Goal: Task Accomplishment & Management: Use online tool/utility

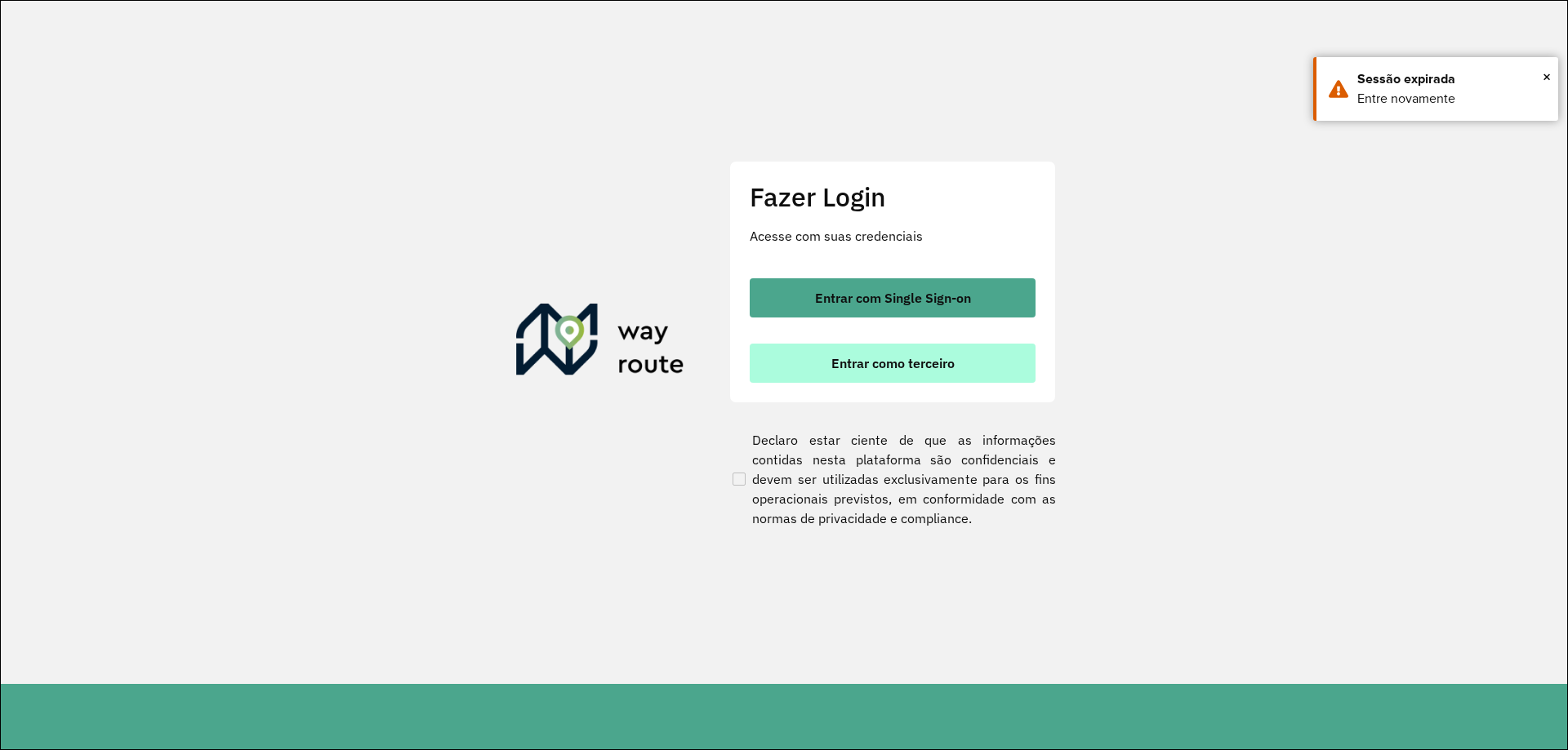
click at [937, 358] on span "Entrar como terceiro" at bounding box center [893, 364] width 123 height 13
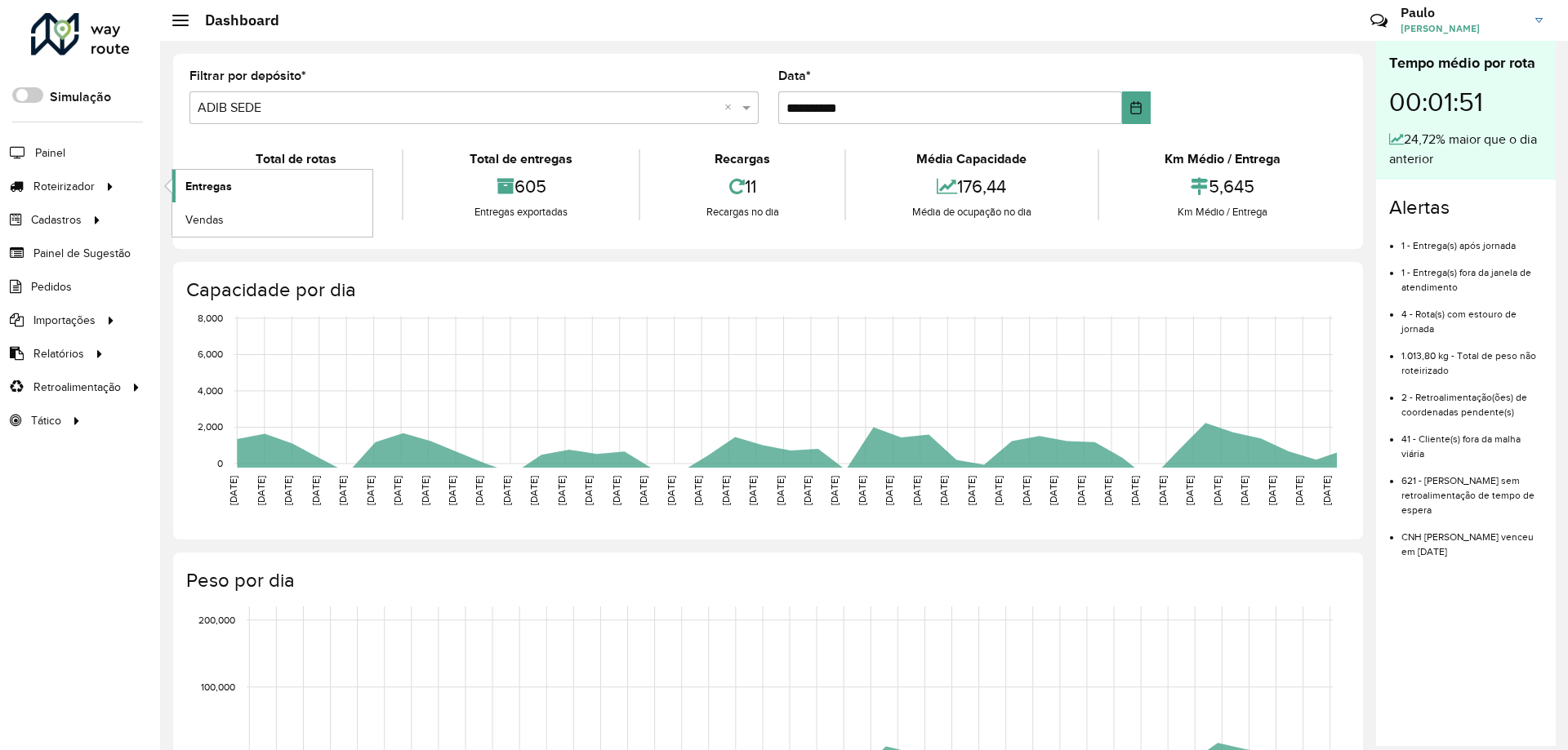
click at [213, 187] on span "Entregas" at bounding box center [208, 186] width 47 height 17
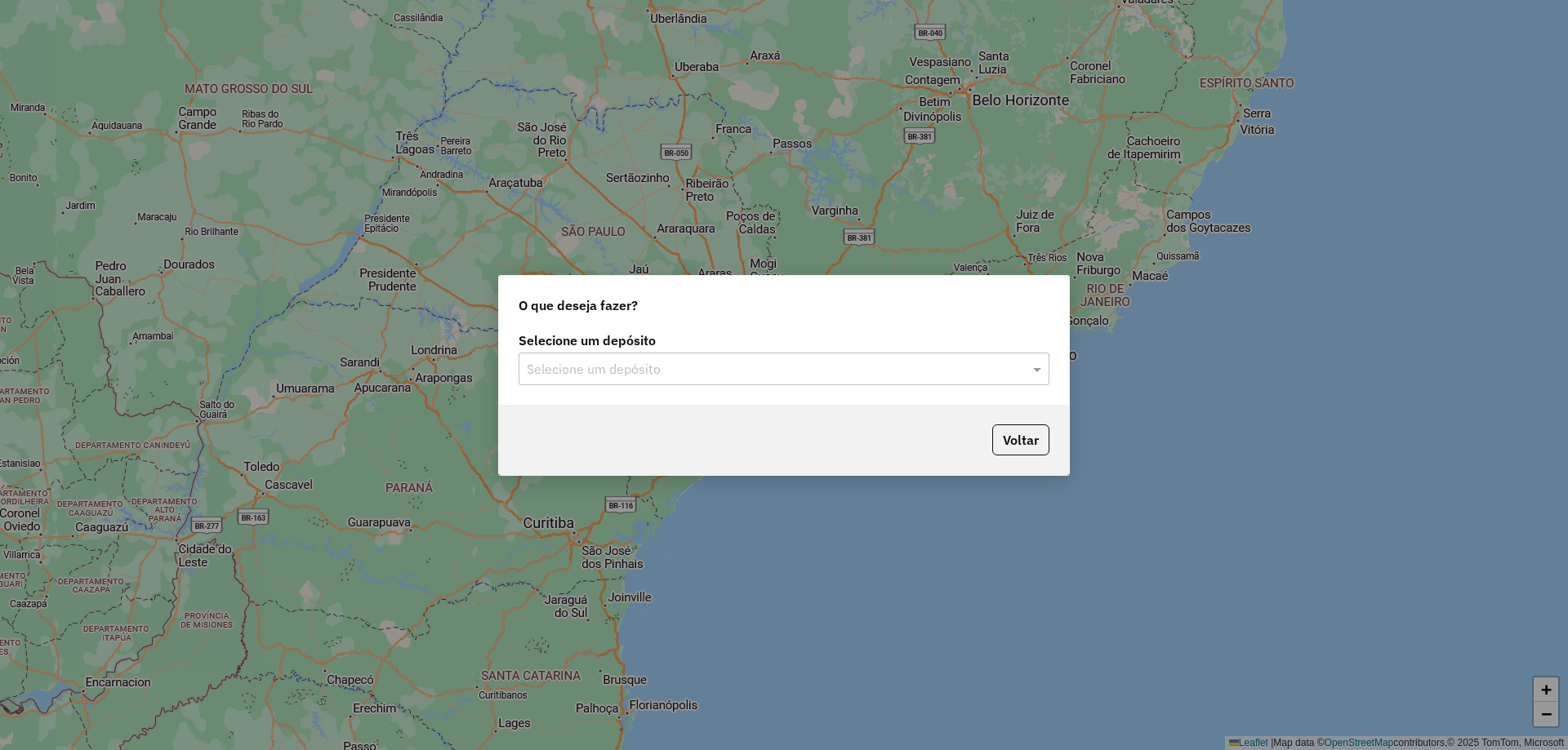
click at [586, 375] on input "text" at bounding box center [767, 369] width 482 height 20
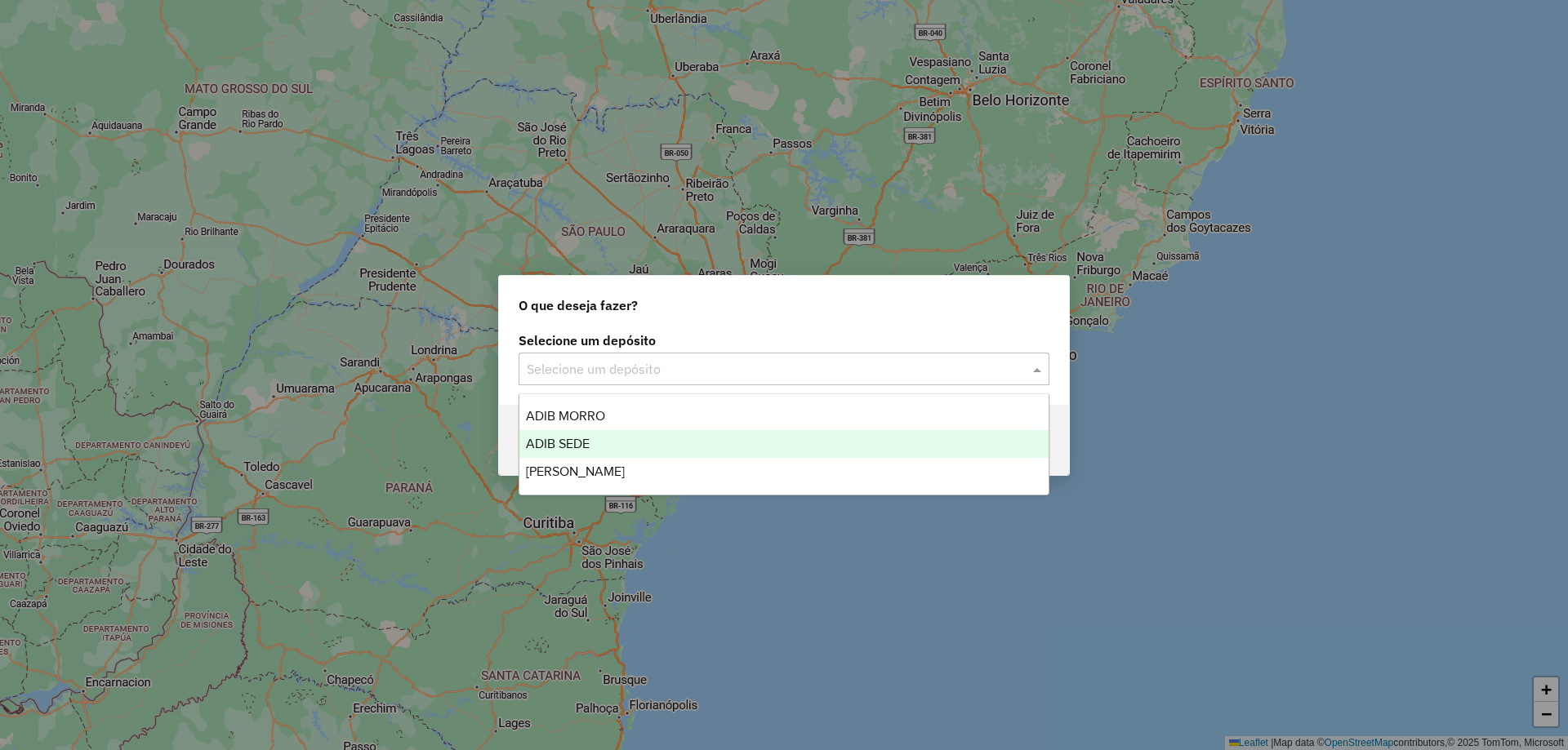
click at [580, 434] on div "ADIB SEDE" at bounding box center [784, 443] width 529 height 28
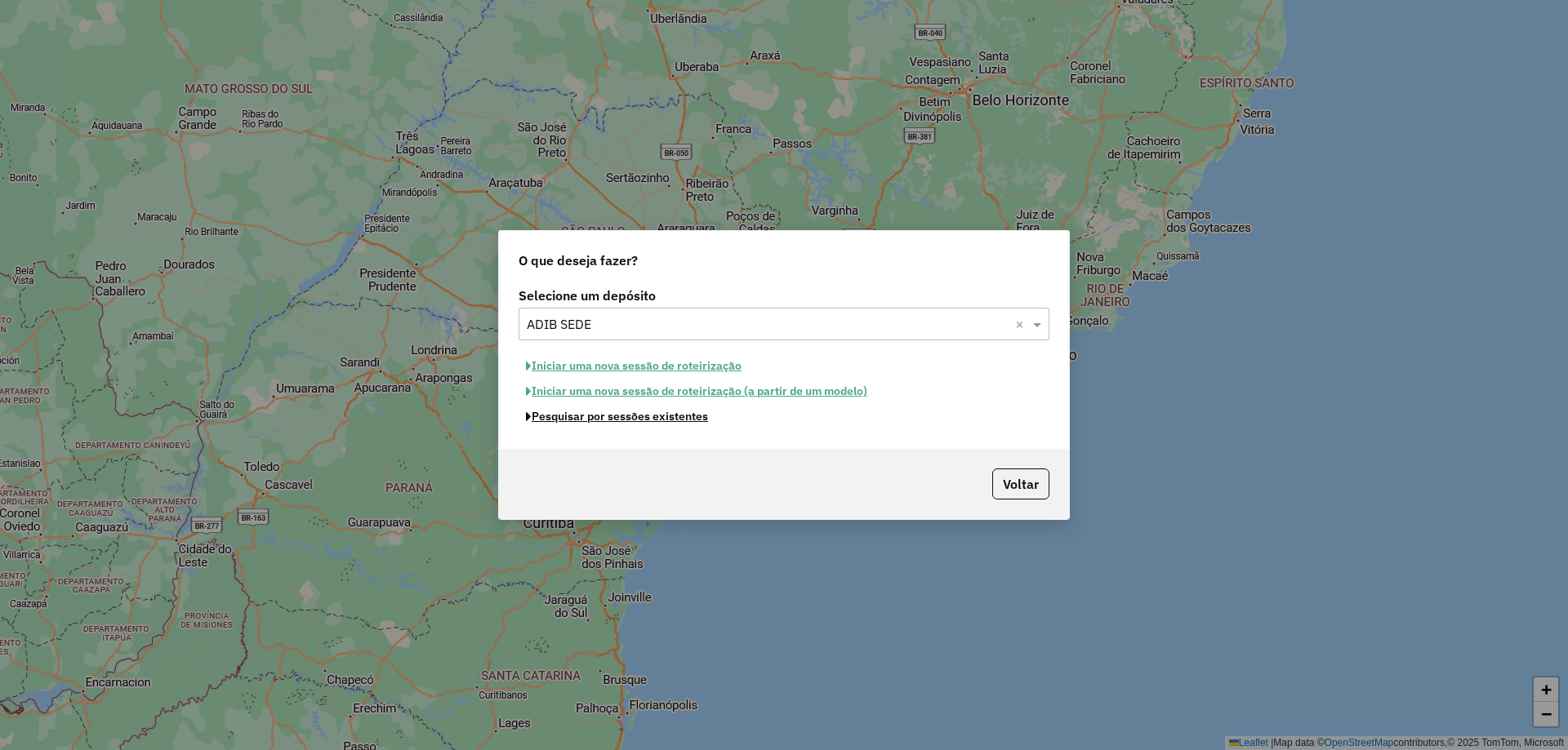
click at [588, 416] on button "Pesquisar por sessões existentes" at bounding box center [616, 417] width 197 height 26
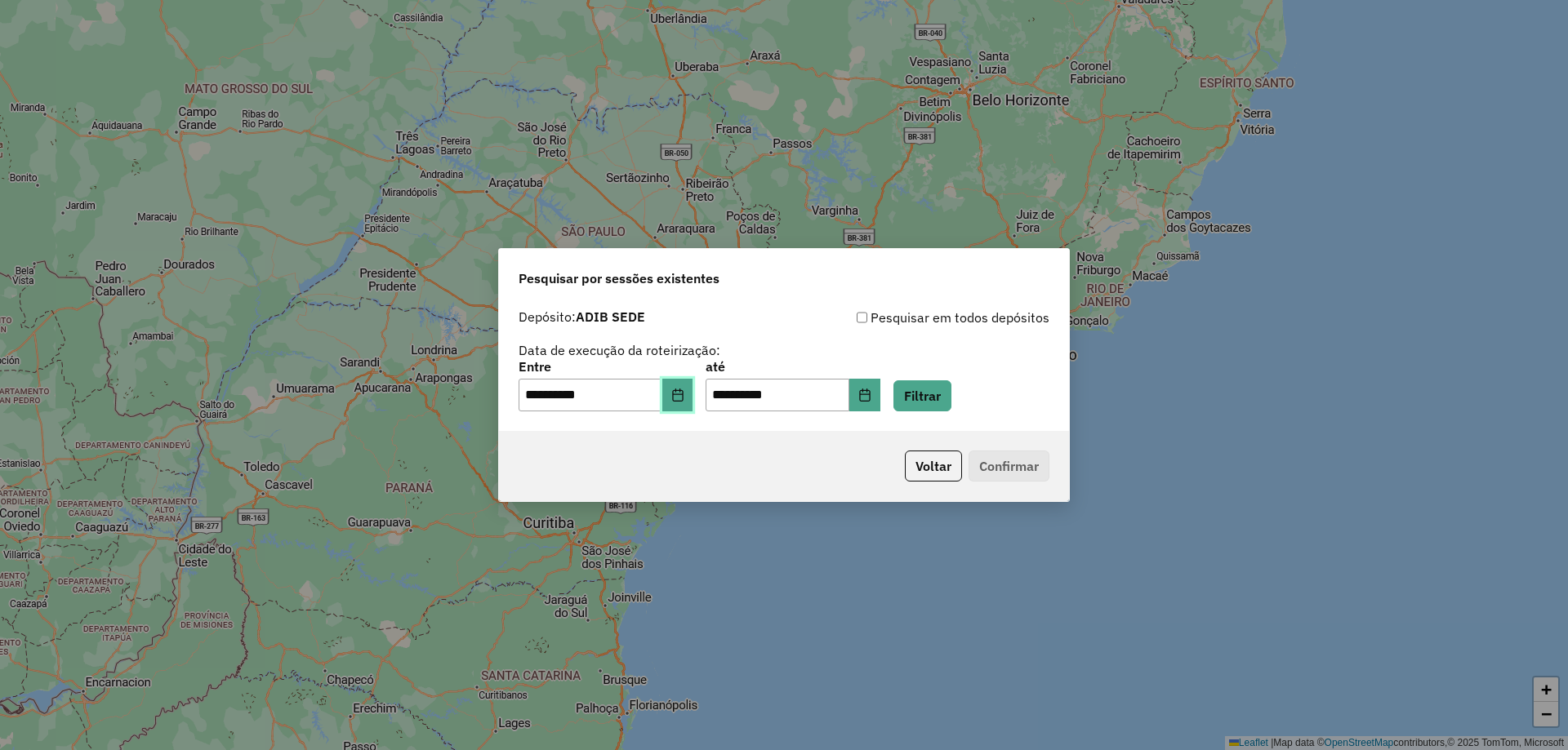
click at [693, 391] on button "Choose Date" at bounding box center [677, 395] width 31 height 32
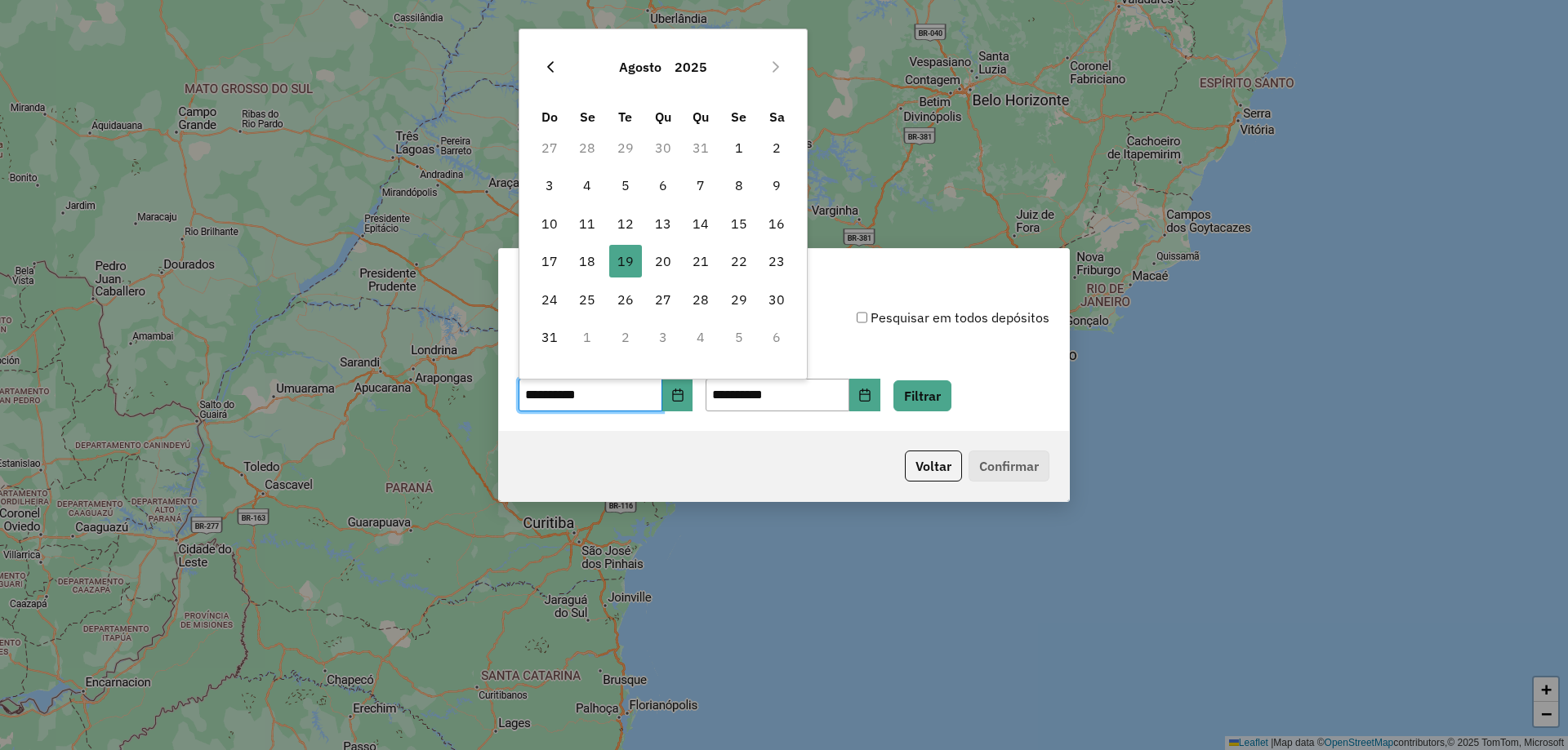
click at [550, 66] on icon "Previous Month" at bounding box center [550, 66] width 7 height 11
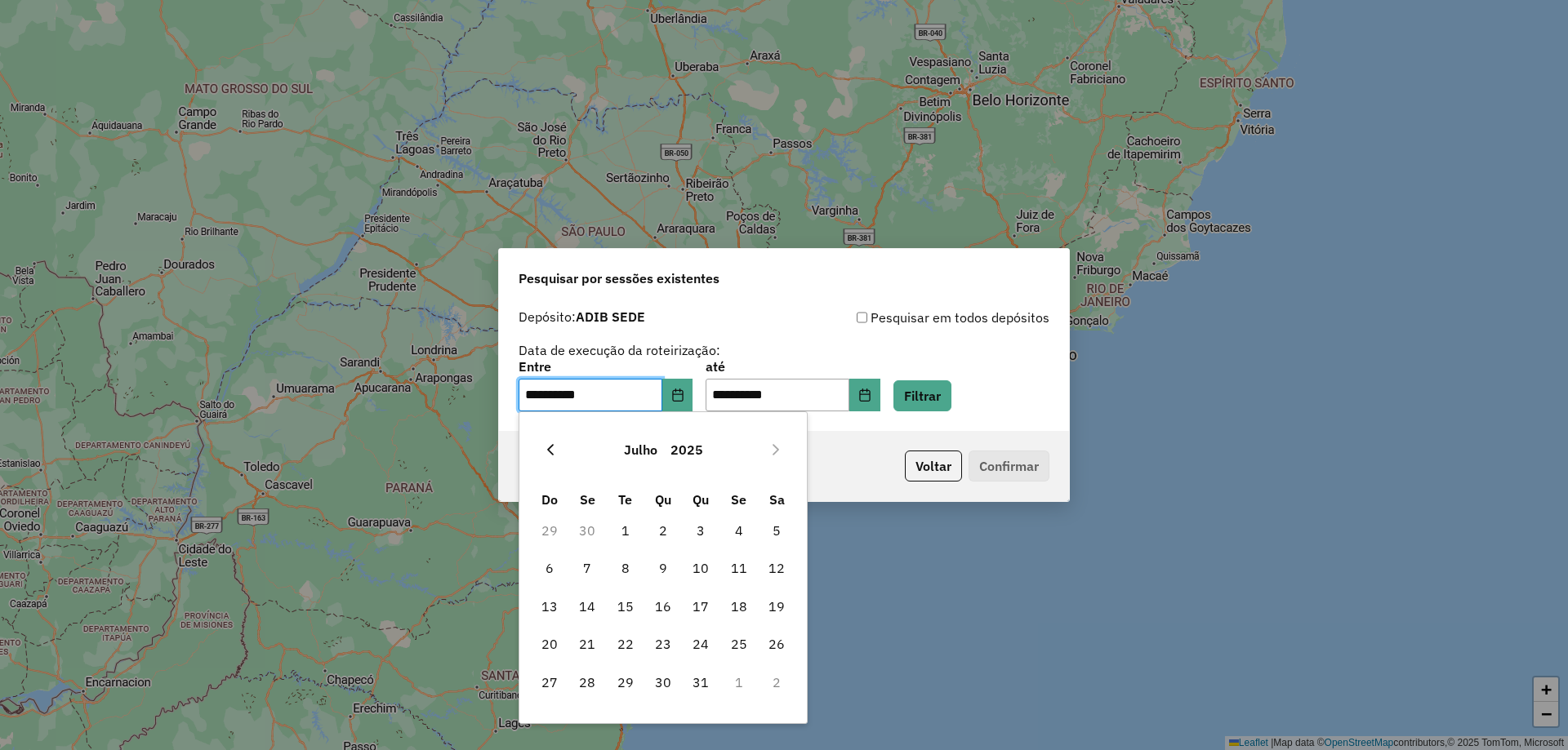
click at [555, 457] on button "Previous Month" at bounding box center [551, 450] width 27 height 27
click at [561, 529] on span "1" at bounding box center [549, 531] width 32 height 32
type input "**********"
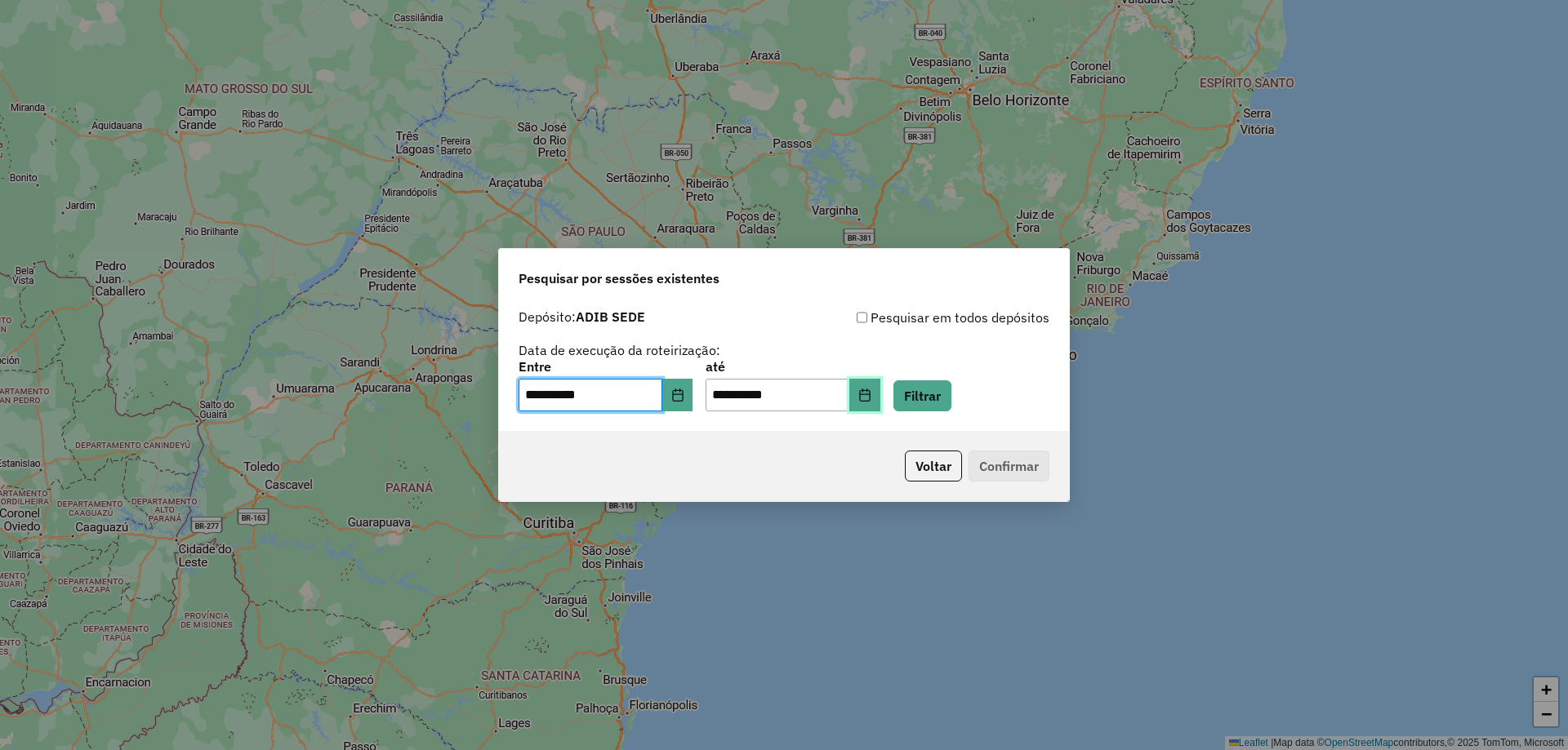
click at [871, 396] on icon "Choose Date" at bounding box center [865, 395] width 13 height 13
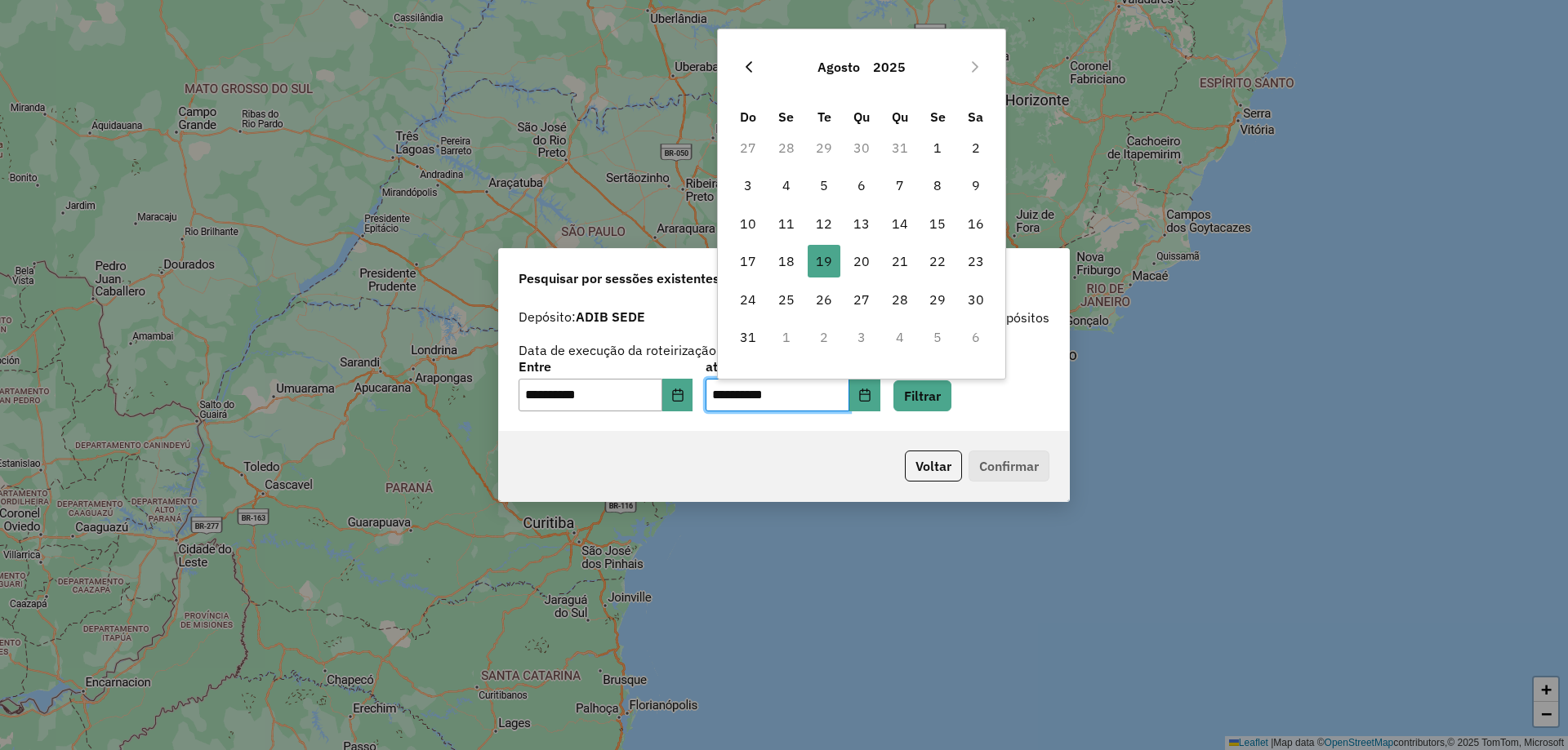
click at [755, 70] on icon "Previous Month" at bounding box center [748, 67] width 13 height 13
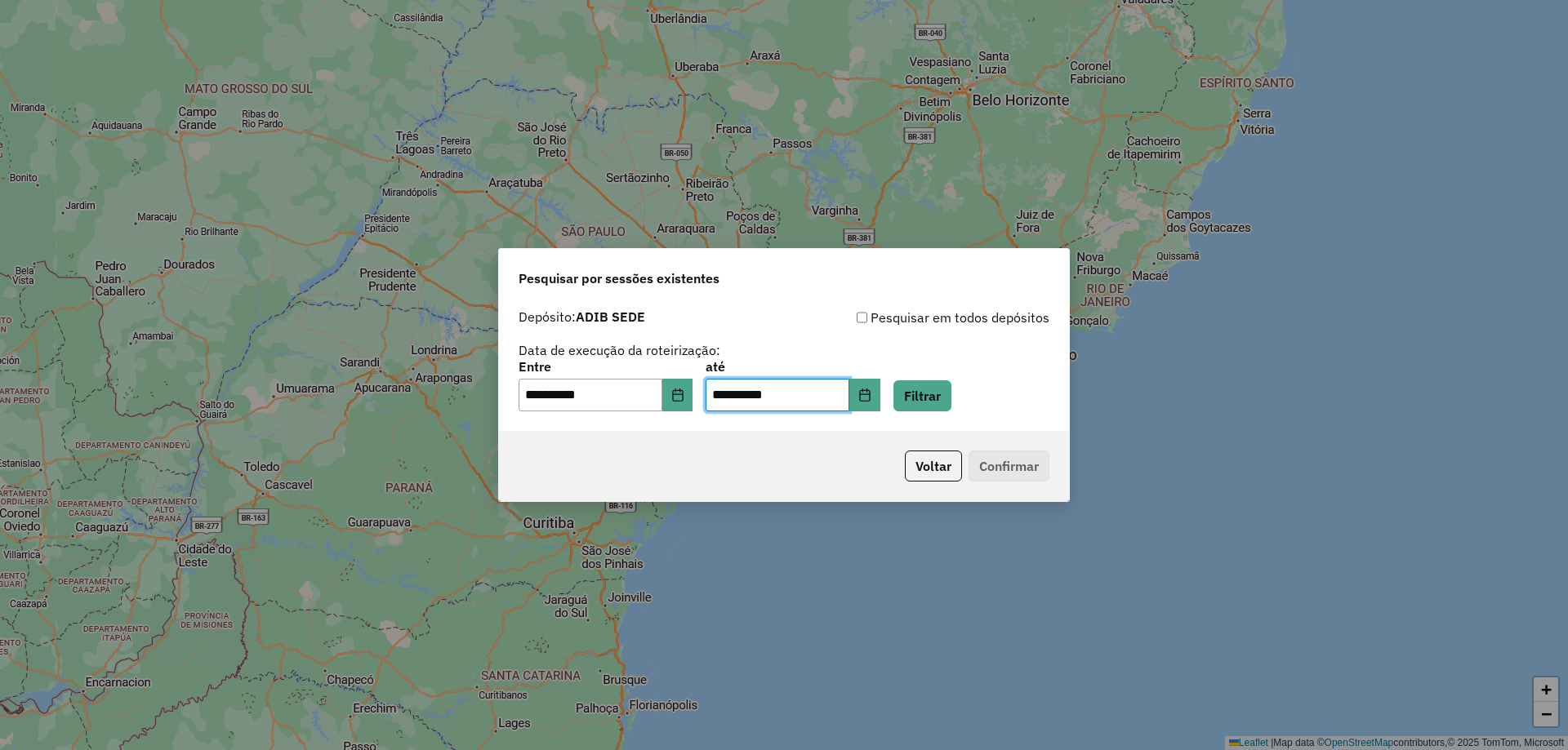
click at [755, 70] on div "**********" at bounding box center [784, 375] width 1568 height 750
click at [824, 399] on input "**********" at bounding box center [777, 395] width 143 height 32
click at [871, 399] on icon "Choose Date" at bounding box center [865, 395] width 13 height 13
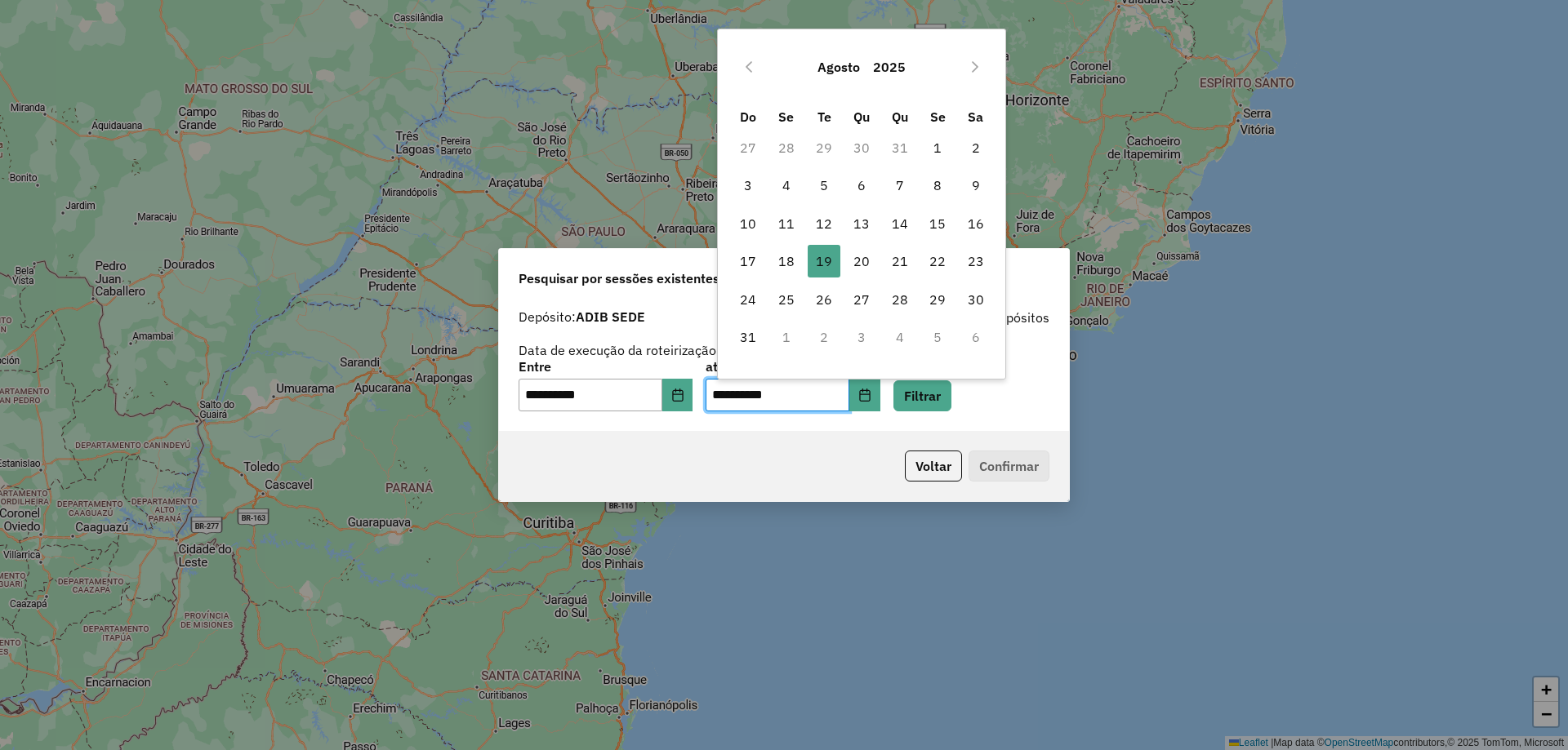
click at [749, 66] on icon "Previous Month" at bounding box center [748, 67] width 13 height 13
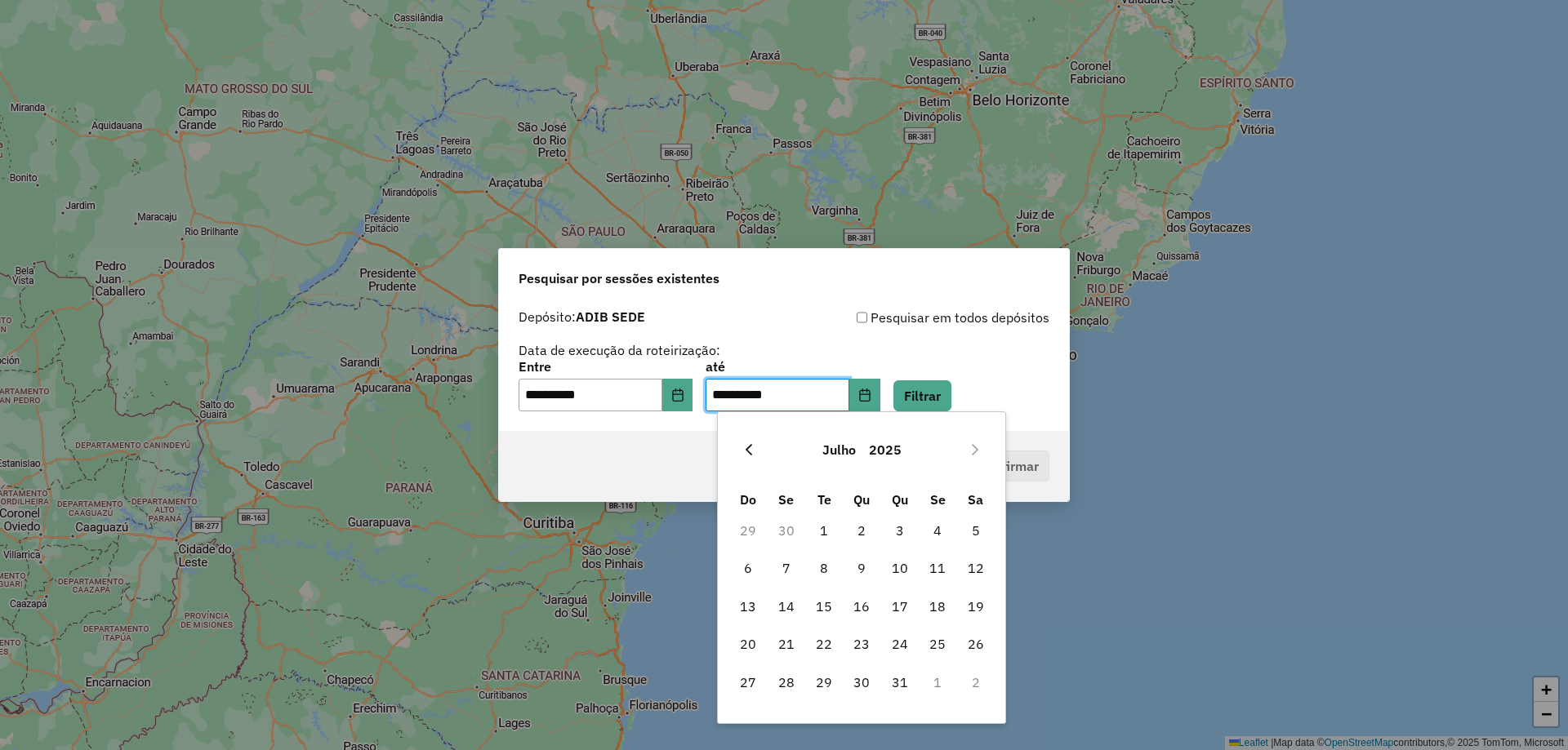
click at [753, 448] on icon "Previous Month" at bounding box center [748, 450] width 13 height 13
click at [790, 689] on span "30" at bounding box center [786, 683] width 32 height 32
type input "**********"
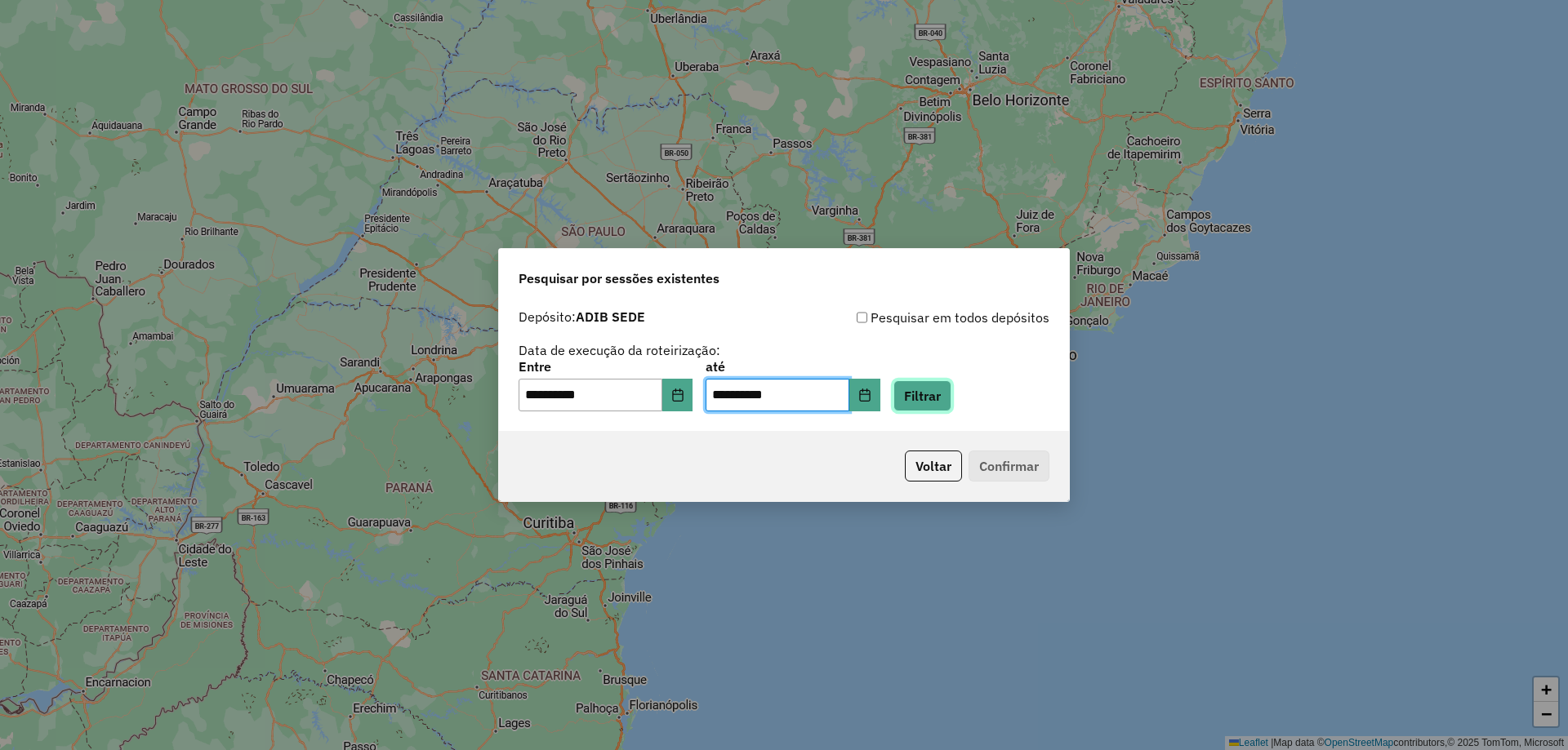
click at [951, 398] on button "Filtrar" at bounding box center [922, 396] width 58 height 31
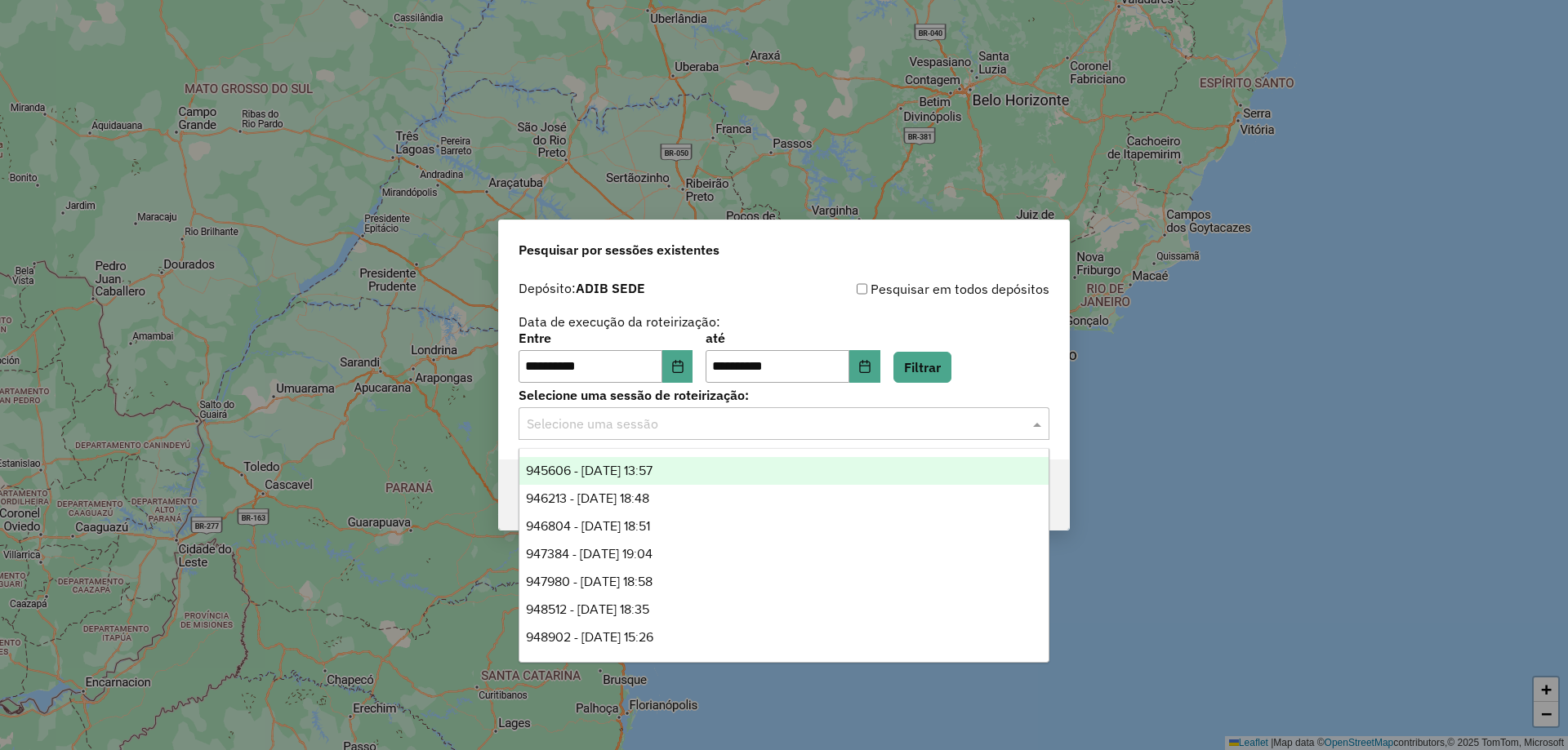
click at [701, 428] on input "text" at bounding box center [767, 424] width 482 height 20
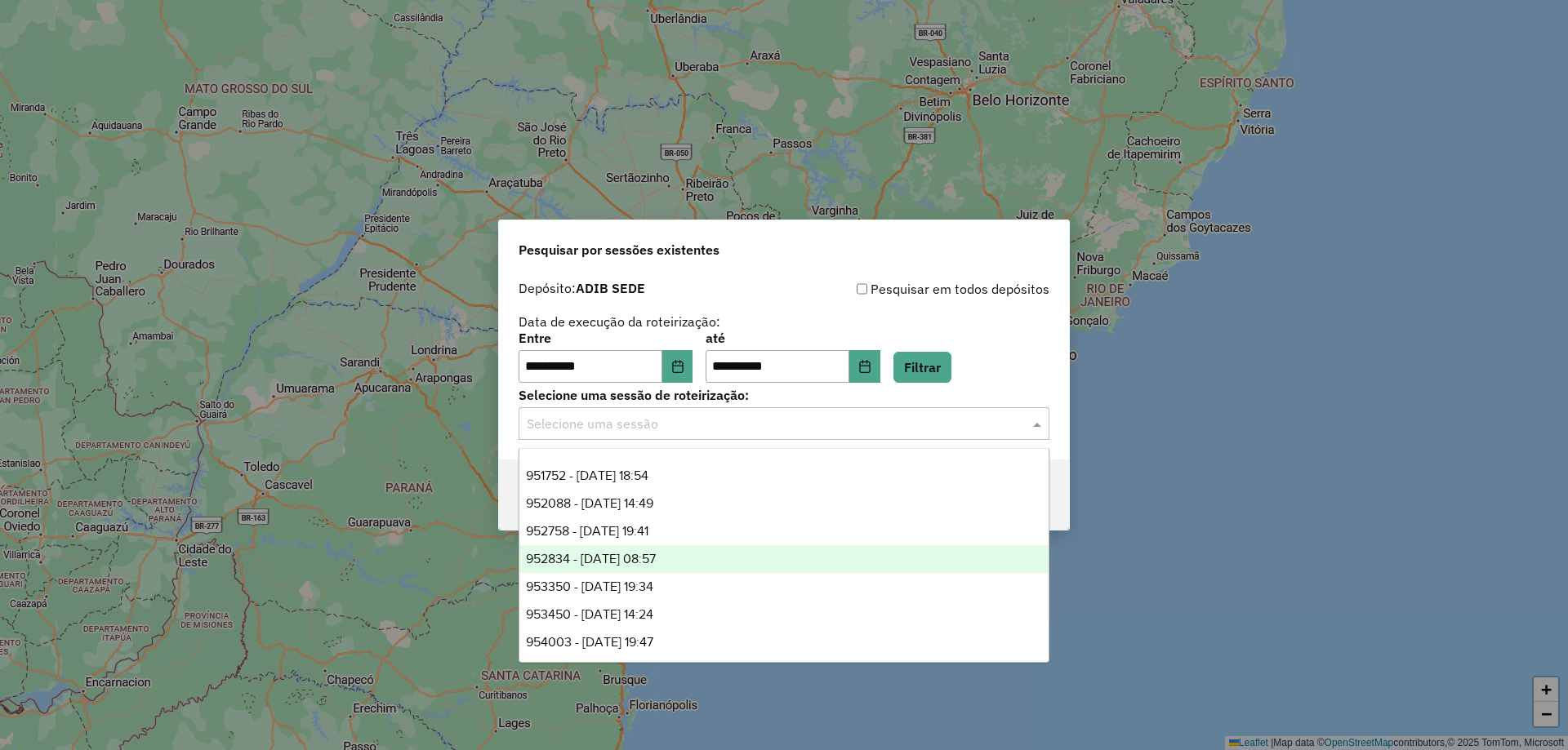
scroll to position [327, 0]
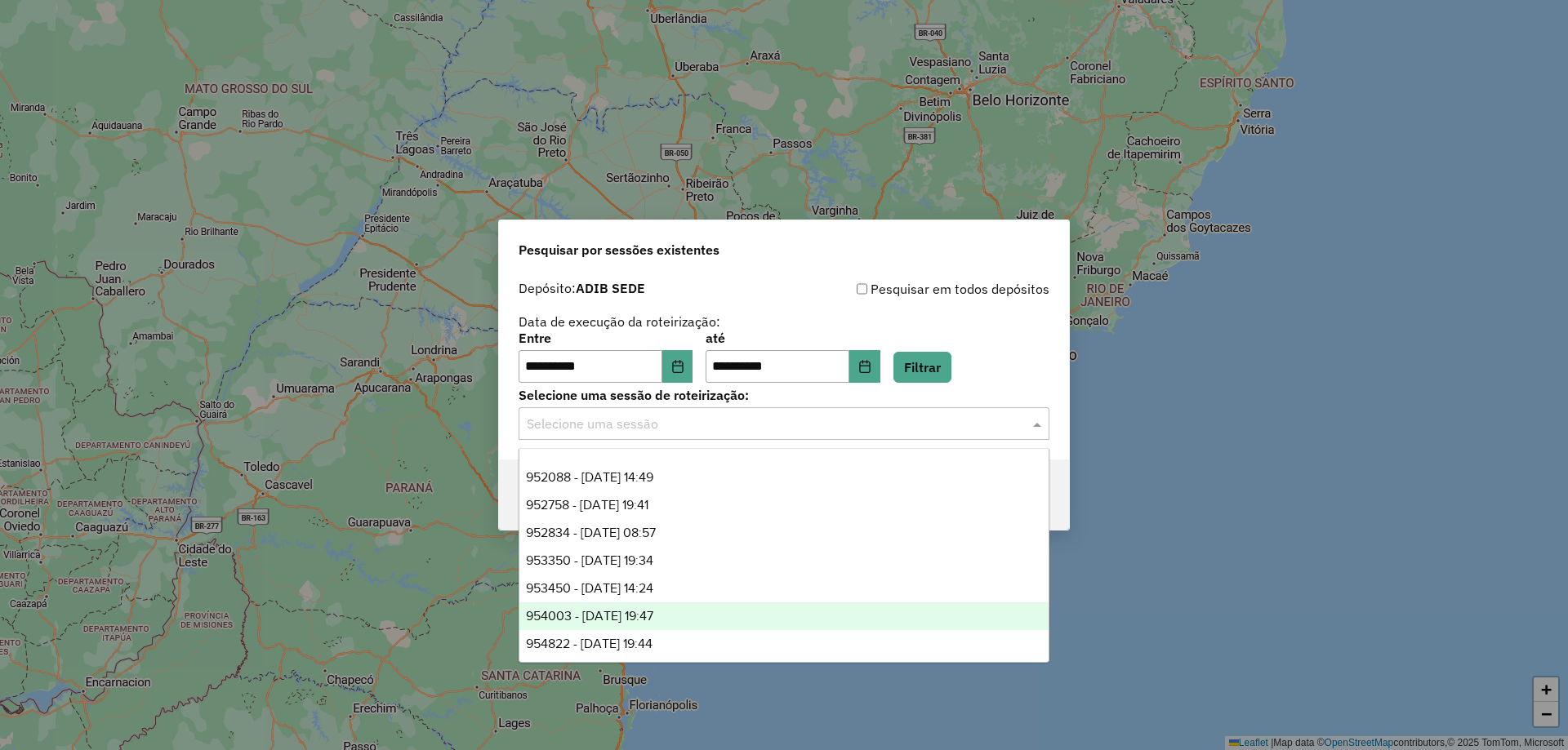
click at [653, 609] on span "954003 - 19/06/2025 19:47" at bounding box center [590, 615] width 127 height 14
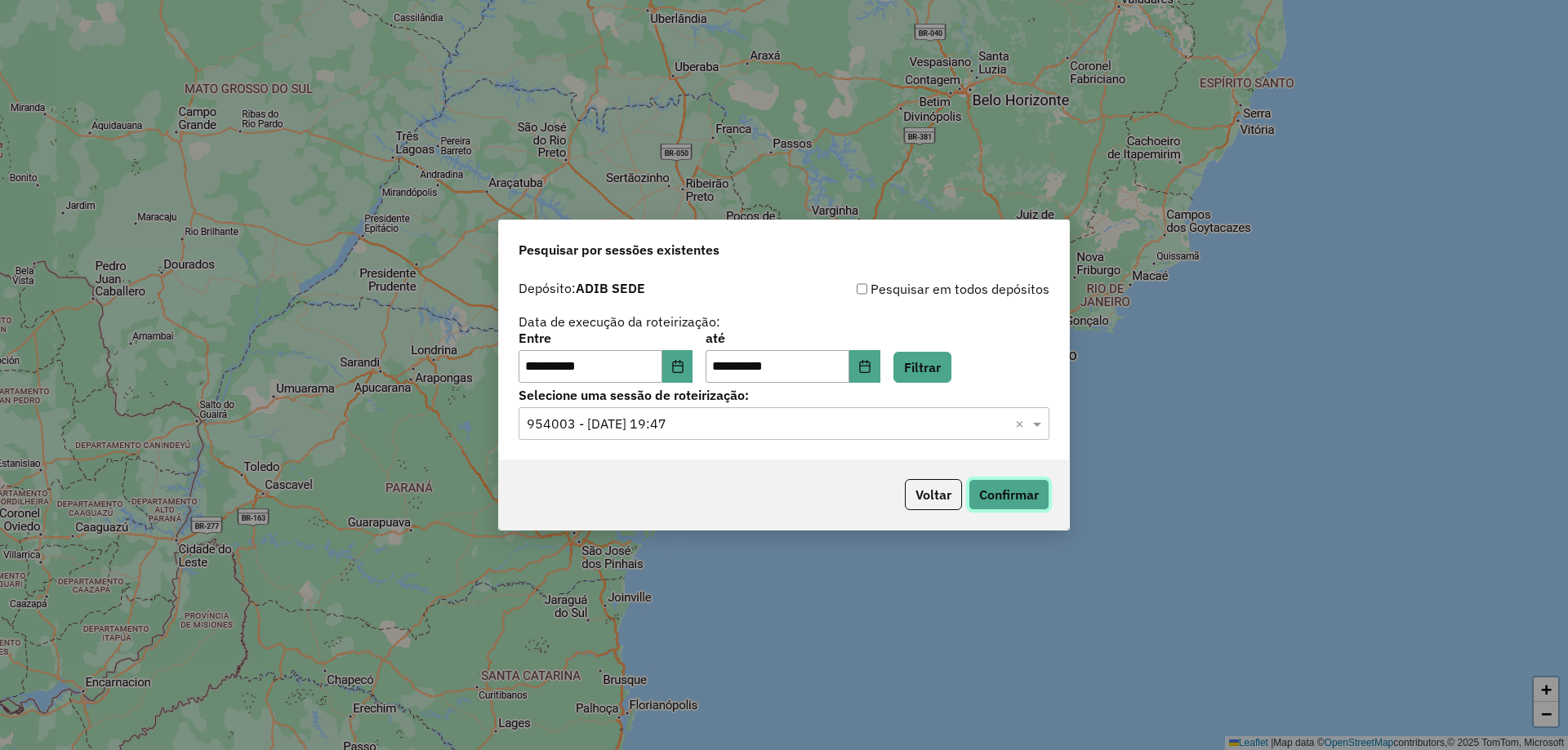
click at [995, 493] on button "Confirmar" at bounding box center [1009, 495] width 81 height 31
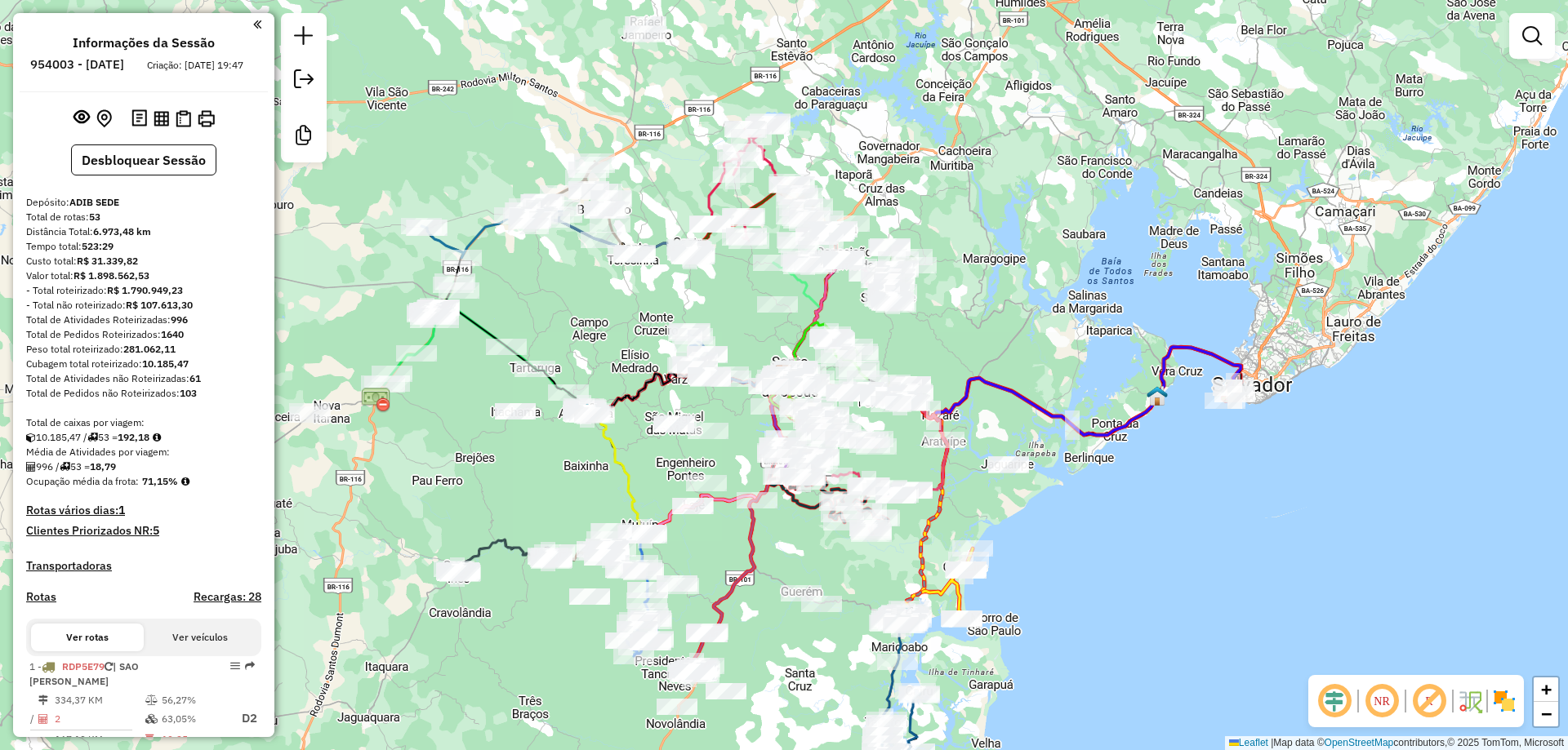
click at [1389, 711] on em at bounding box center [1381, 701] width 39 height 39
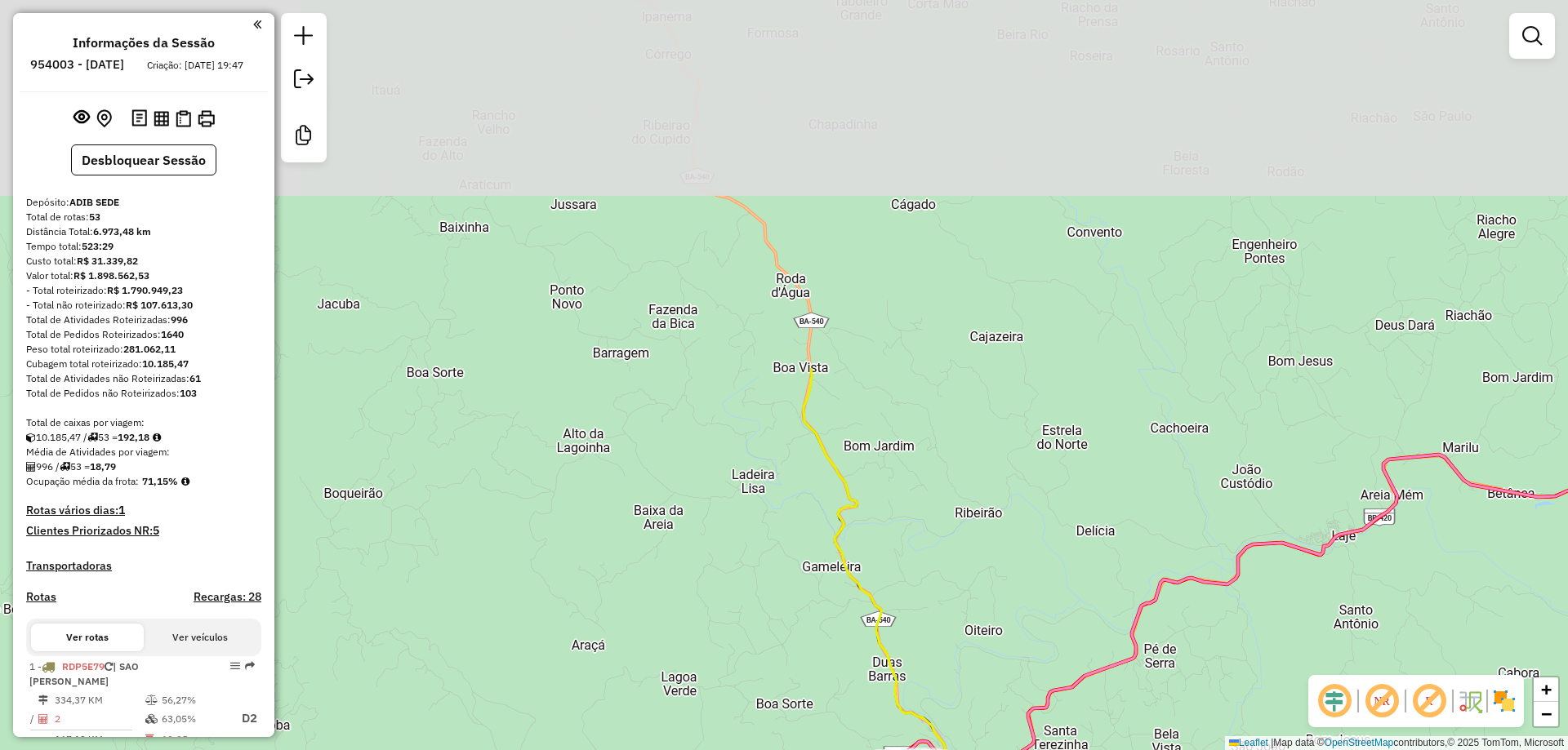
drag, startPoint x: 586, startPoint y: 251, endPoint x: 707, endPoint y: 679, distance: 444.8
click at [707, 679] on div "Janela de atendimento Grade de atendimento Capacidade Transportadoras Veículos …" at bounding box center [784, 375] width 1568 height 750
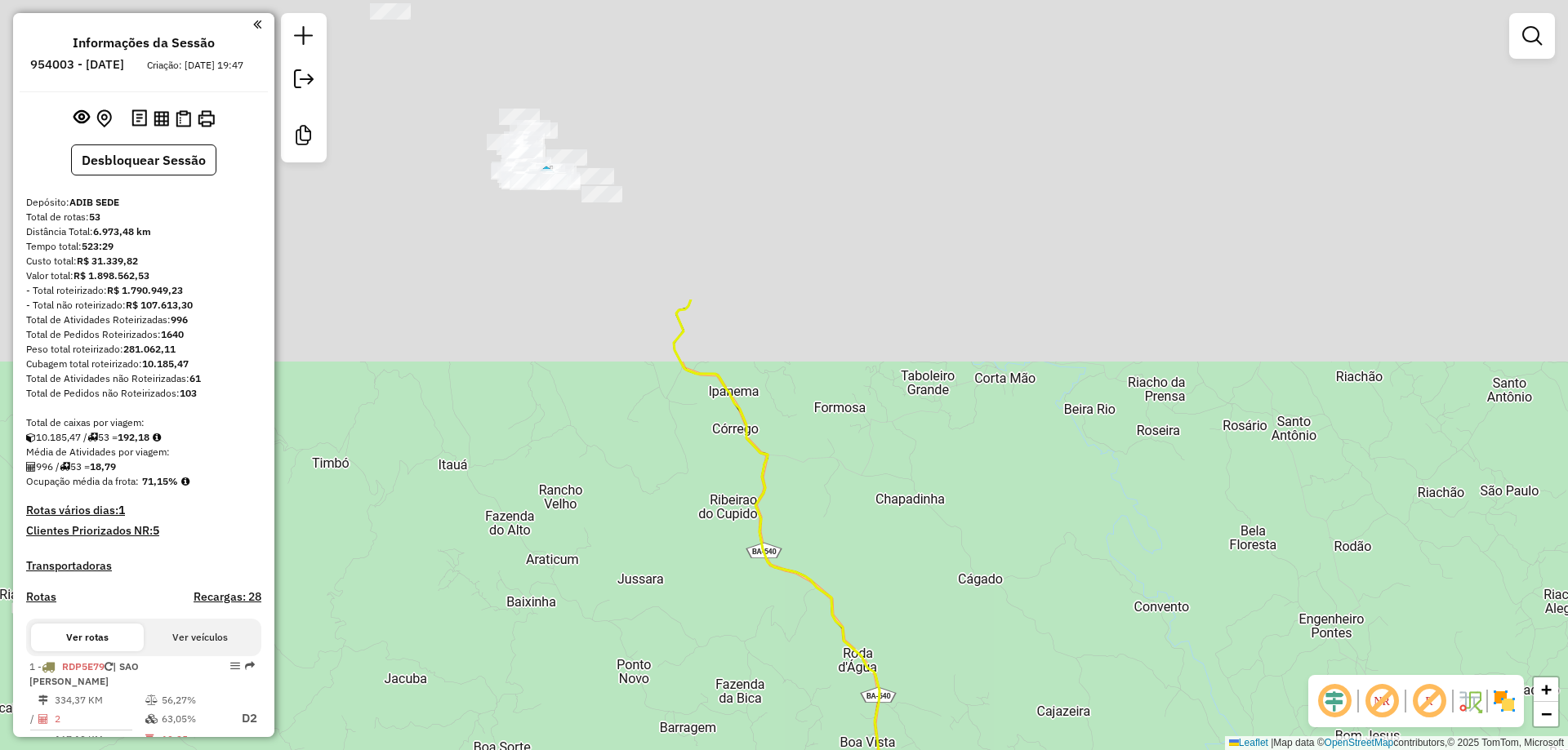
drag, startPoint x: 614, startPoint y: 272, endPoint x: 686, endPoint y: 676, distance: 410.4
click at [690, 684] on div "Janela de atendimento Grade de atendimento Capacidade Transportadoras Veículos …" at bounding box center [784, 375] width 1568 height 750
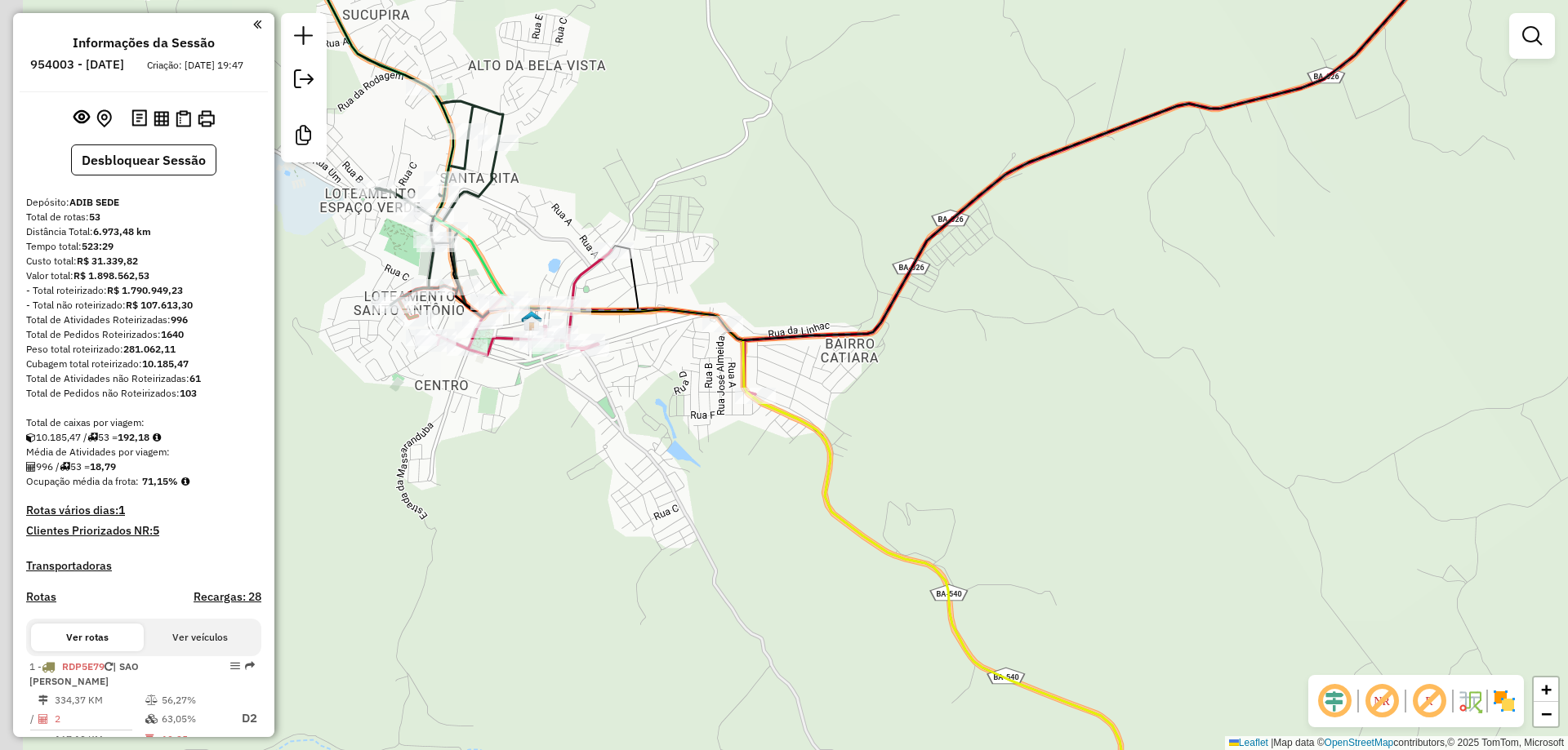
drag, startPoint x: 479, startPoint y: 240, endPoint x: 727, endPoint y: 193, distance: 252.4
click at [727, 193] on div "Janela de atendimento Grade de atendimento Capacidade Transportadoras Veículos …" at bounding box center [784, 375] width 1568 height 750
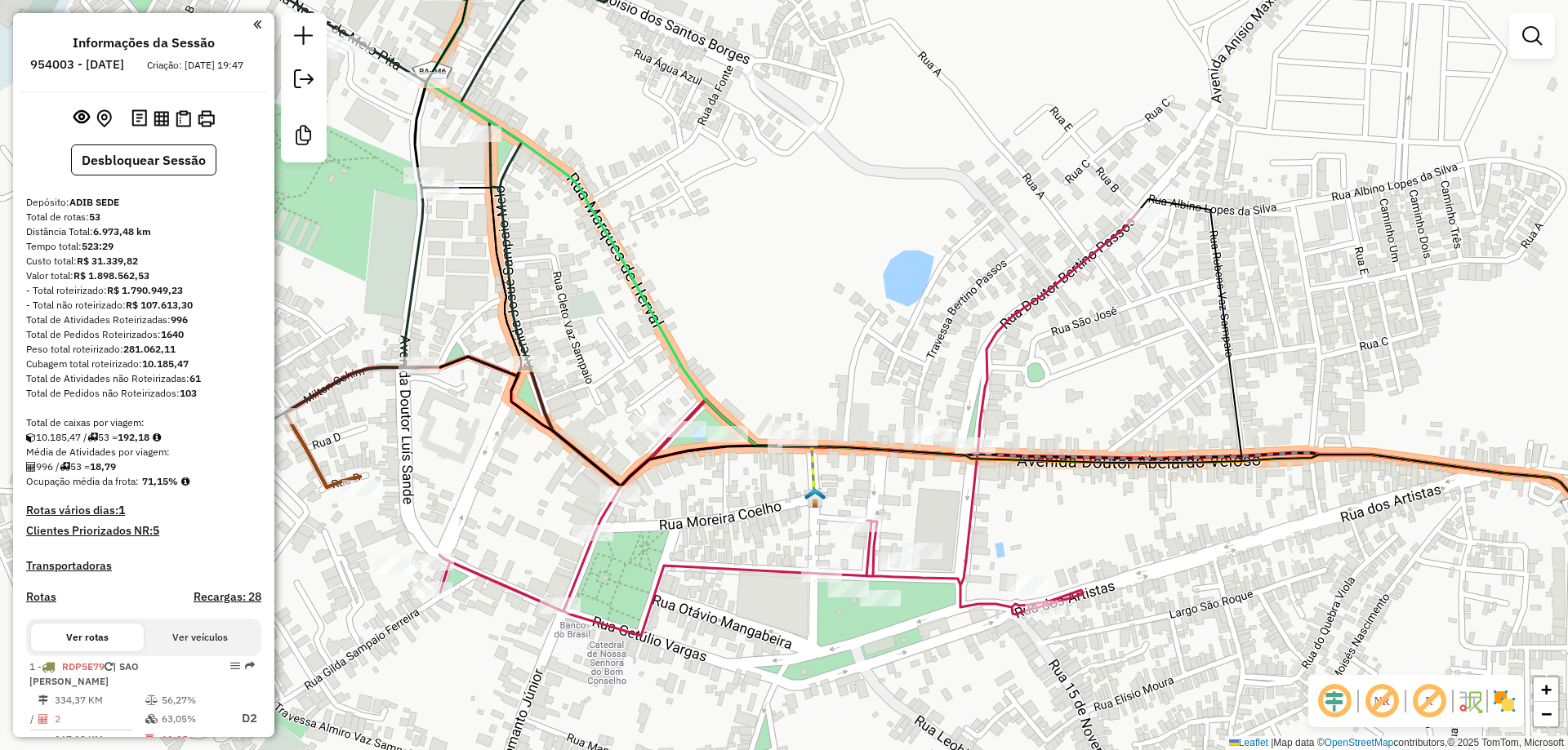
drag, startPoint x: 588, startPoint y: 276, endPoint x: 633, endPoint y: 316, distance: 60.2
click at [633, 320] on div "Janela de atendimento Grade de atendimento Capacidade Transportadoras Veículos …" at bounding box center [784, 375] width 1568 height 750
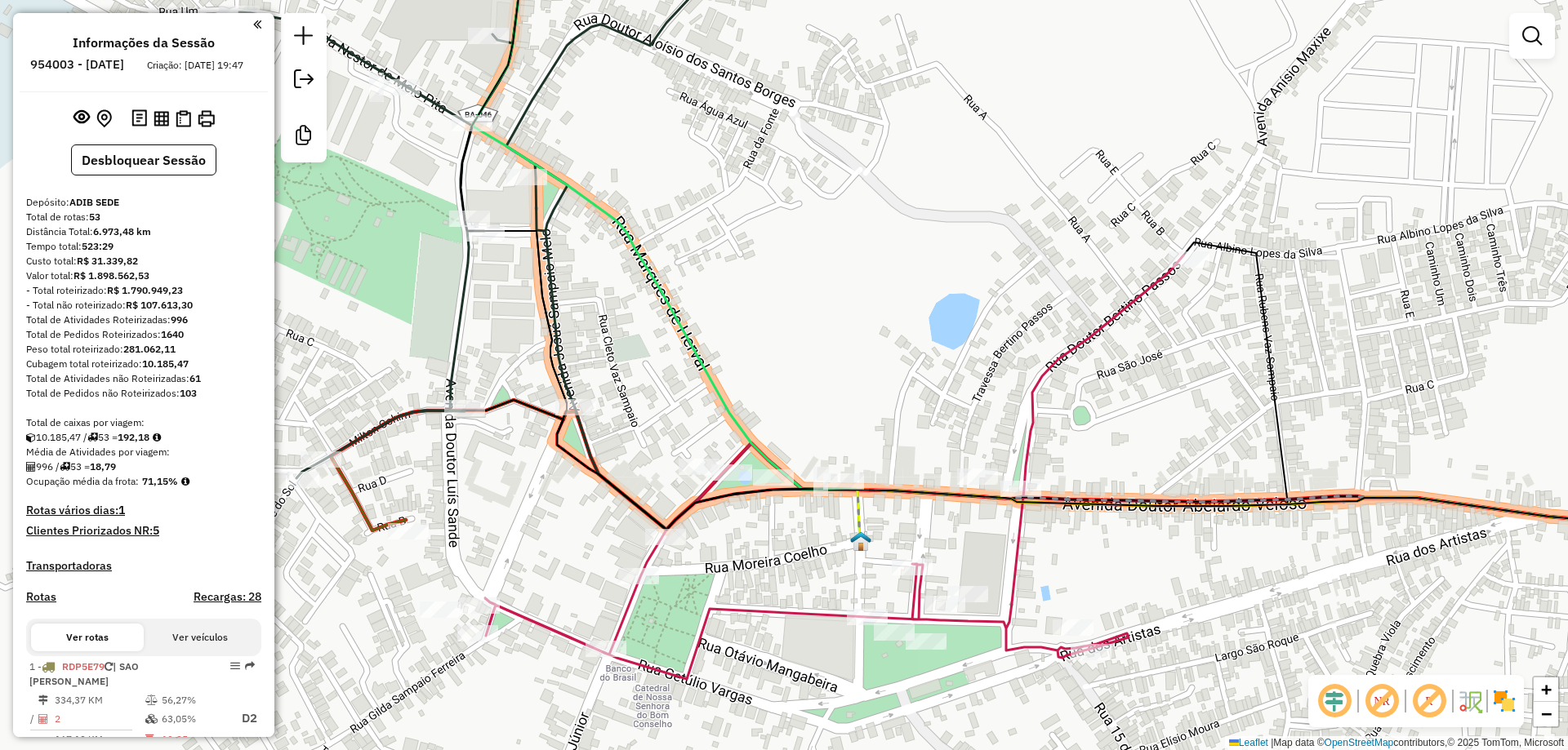
click at [632, 244] on icon at bounding box center [666, 233] width 387 height 616
select select "**********"
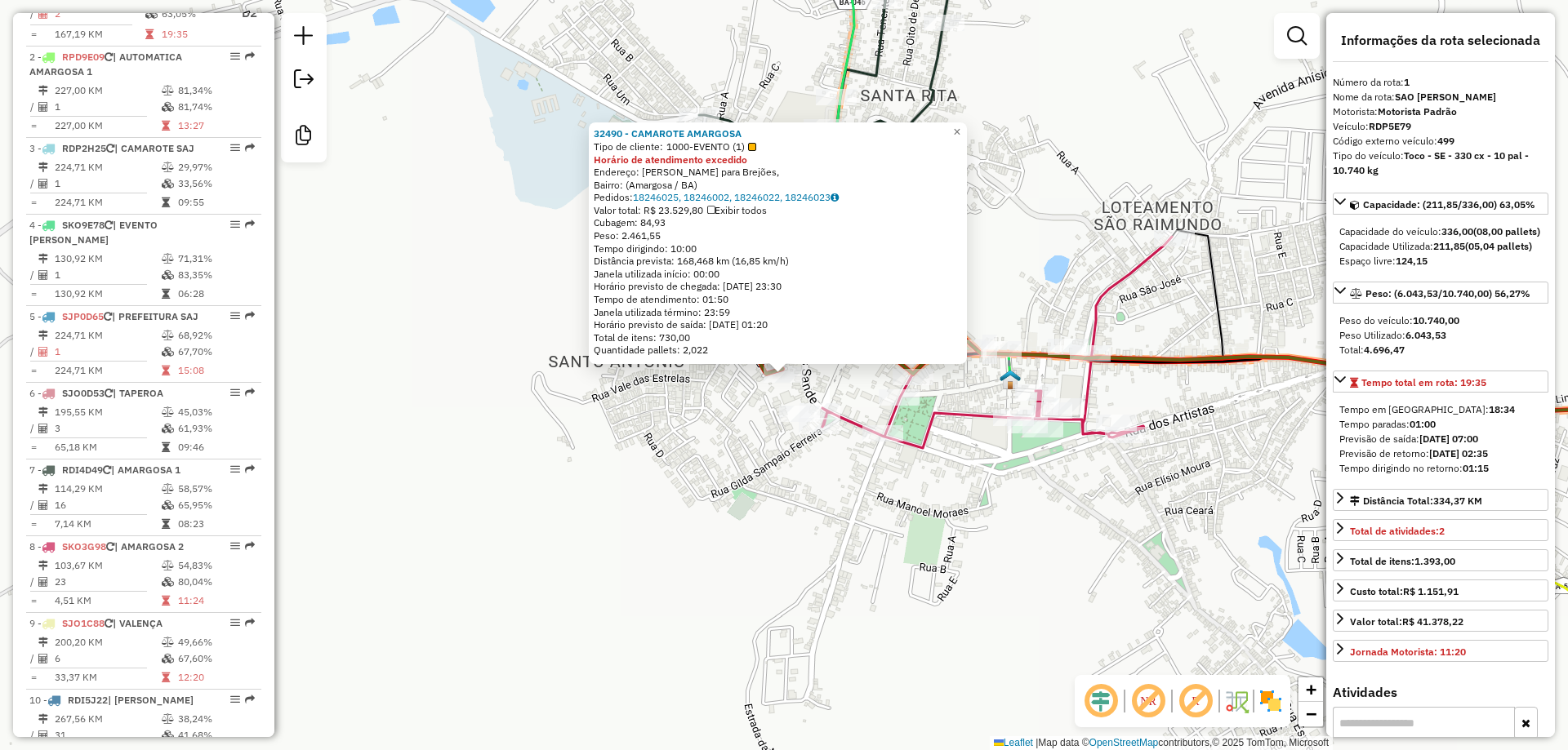
scroll to position [658, 0]
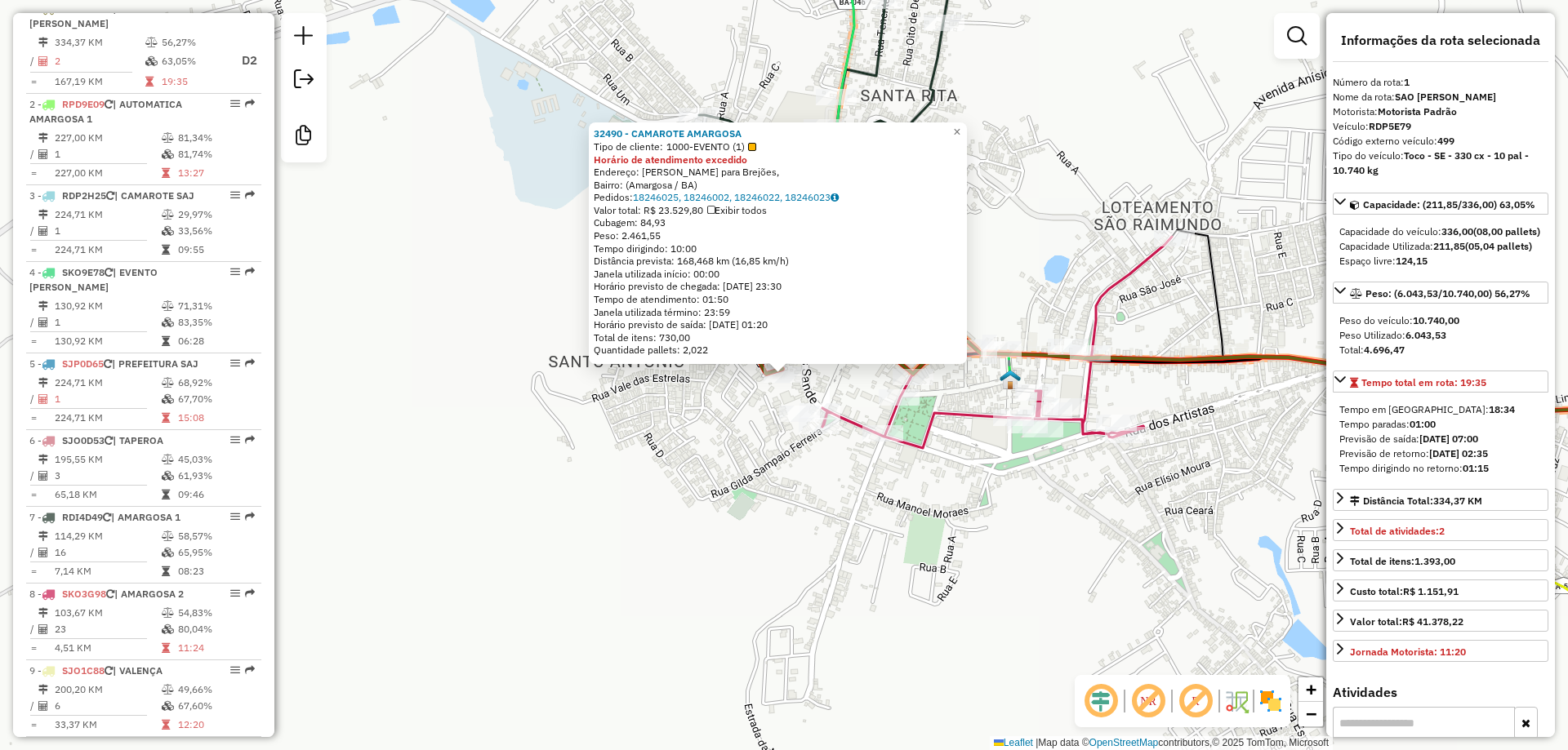
click at [708, 422] on div "32490 - CAMAROTE AMARGOSA Tipo de cliente: 1000-EVENTO (1) Horário de atendimen…" at bounding box center [784, 375] width 1568 height 750
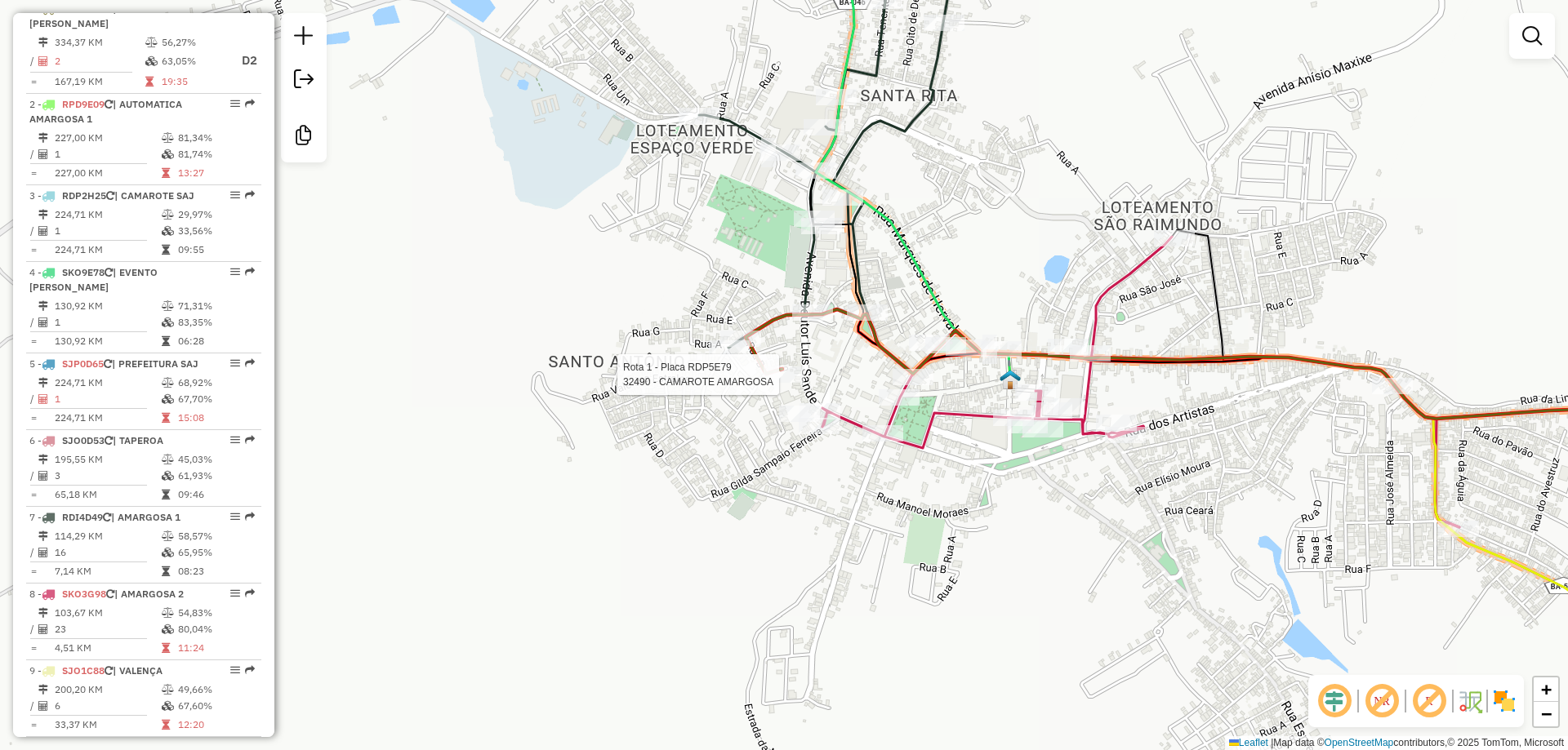
click at [784, 383] on div at bounding box center [784, 374] width 41 height 16
select select "**********"
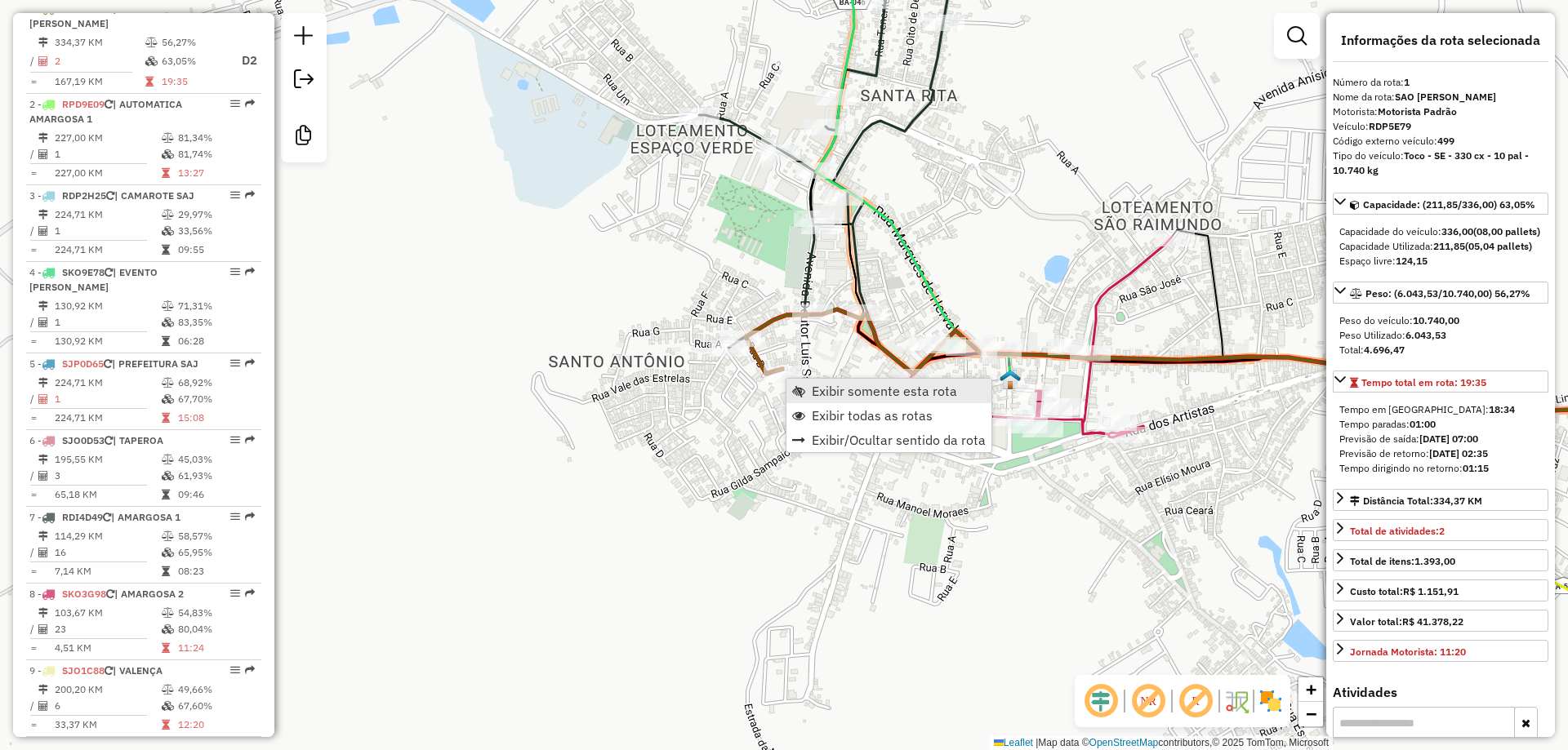
click at [804, 401] on link "Exibir somente esta rota" at bounding box center [889, 391] width 205 height 25
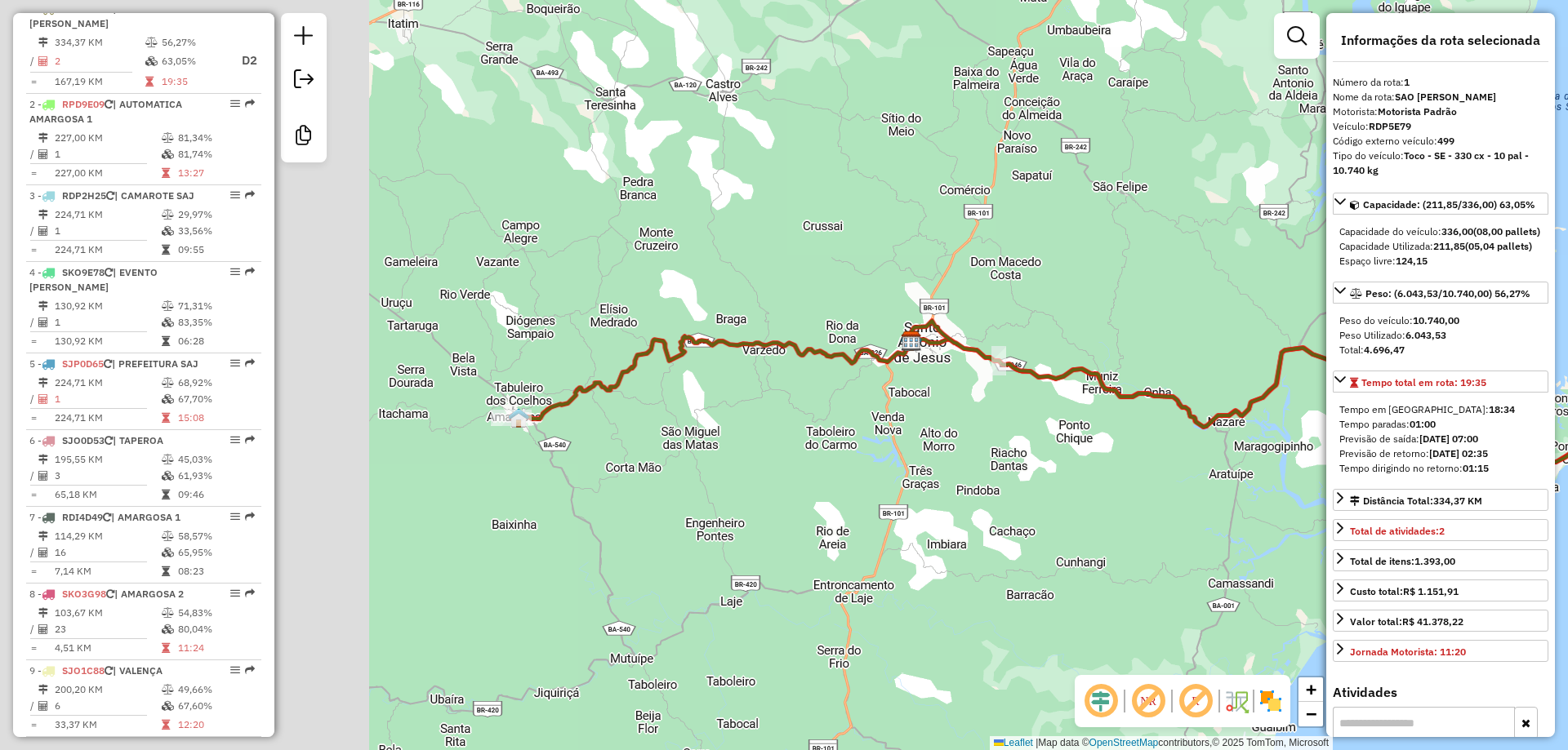
drag, startPoint x: 451, startPoint y: 389, endPoint x: 839, endPoint y: 387, distance: 388.0
click at [839, 387] on div "Janela de atendimento Grade de atendimento Capacidade Transportadoras Veículos …" at bounding box center [784, 375] width 1568 height 750
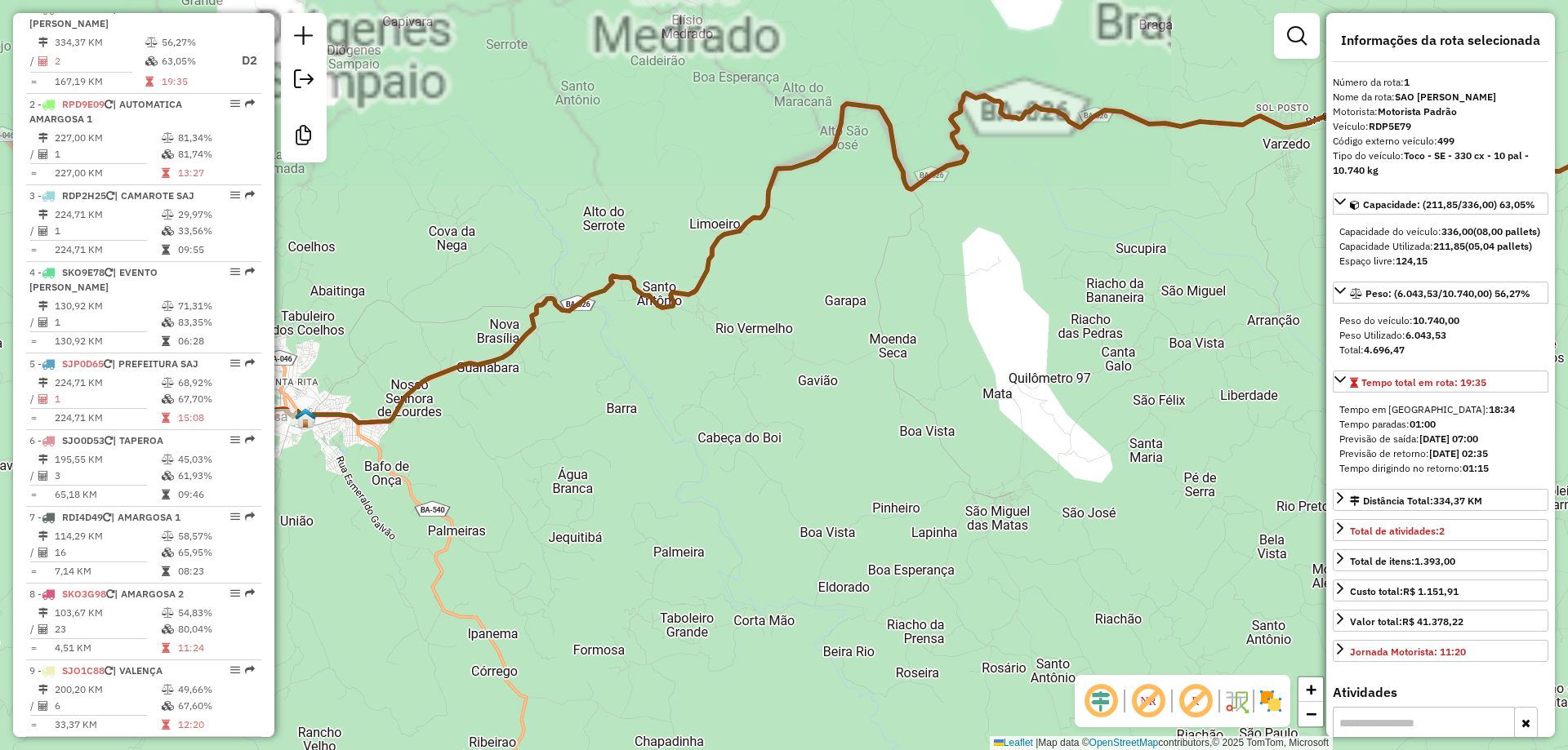
drag, startPoint x: 432, startPoint y: 435, endPoint x: 802, endPoint y: 422, distance: 370.2
click at [802, 422] on div "Janela de atendimento Grade de atendimento Capacidade Transportadoras Veículos …" at bounding box center [784, 375] width 1568 height 750
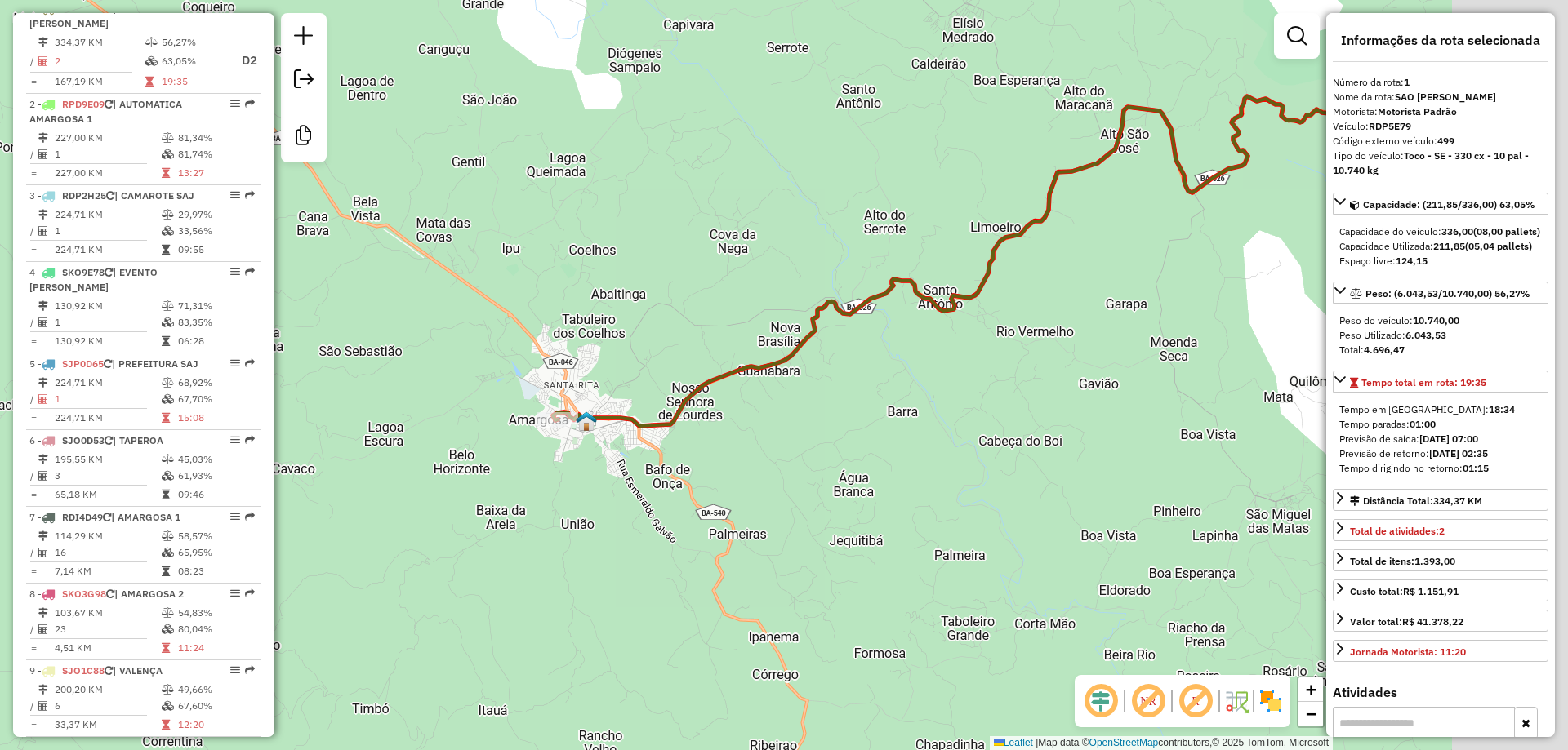
drag, startPoint x: 985, startPoint y: 274, endPoint x: 619, endPoint y: 538, distance: 451.3
click at [619, 538] on div "Janela de atendimento Grade de atendimento Capacidade Transportadoras Veículos …" at bounding box center [784, 375] width 1568 height 750
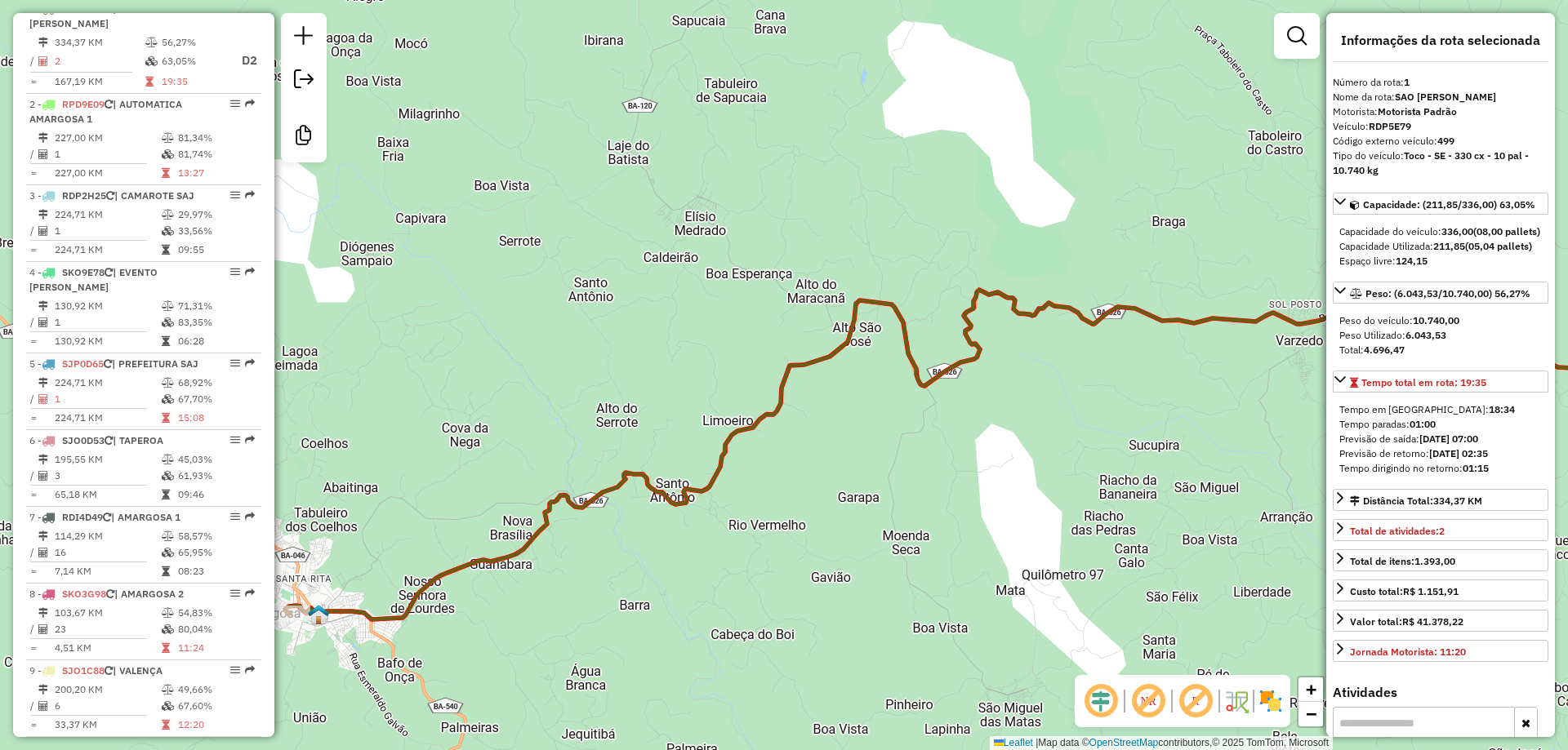
drag, startPoint x: 1025, startPoint y: 386, endPoint x: 579, endPoint y: 603, distance: 496.0
click at [579, 603] on div "Janela de atendimento Grade de atendimento Capacidade Transportadoras Veículos …" at bounding box center [784, 375] width 1568 height 750
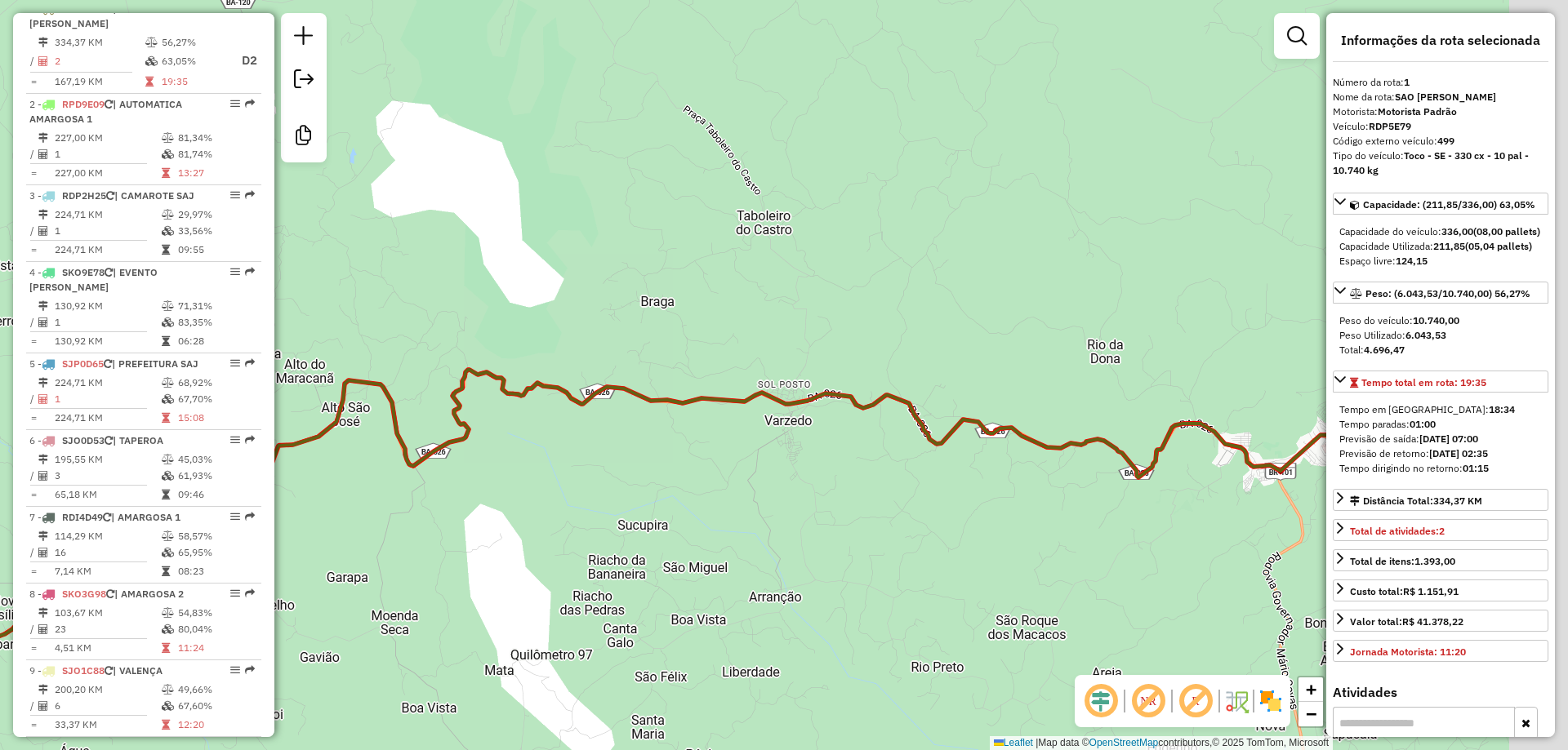
drag, startPoint x: 1166, startPoint y: 535, endPoint x: 609, endPoint y: 394, distance: 574.6
click at [609, 394] on div "Janela de atendimento Grade de atendimento Capacidade Transportadoras Veículos …" at bounding box center [784, 375] width 1568 height 750
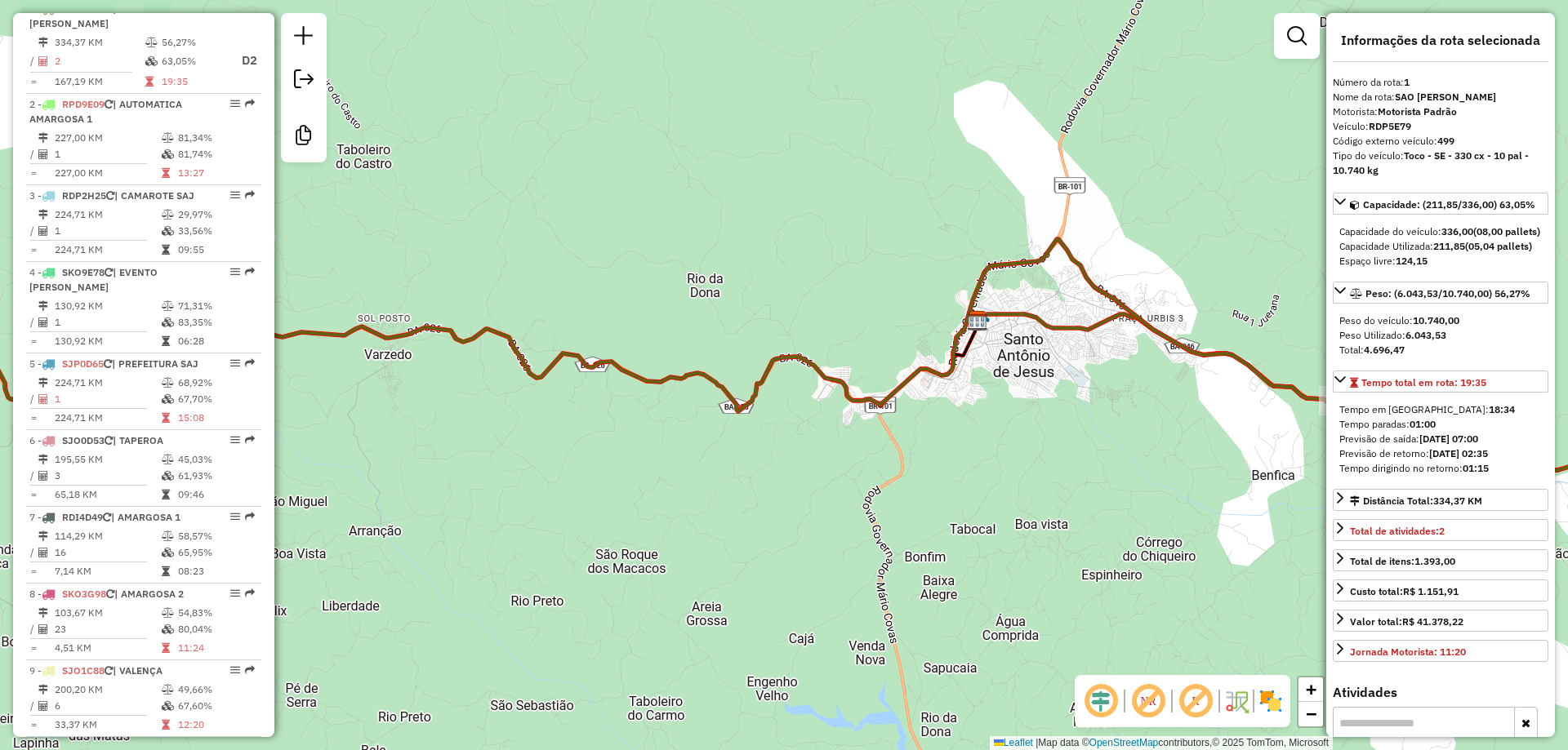
drag, startPoint x: 1020, startPoint y: 403, endPoint x: 701, endPoint y: 427, distance: 319.9
click at [701, 427] on div "Janela de atendimento Grade de atendimento Capacidade Transportadoras Veículos …" at bounding box center [784, 375] width 1568 height 750
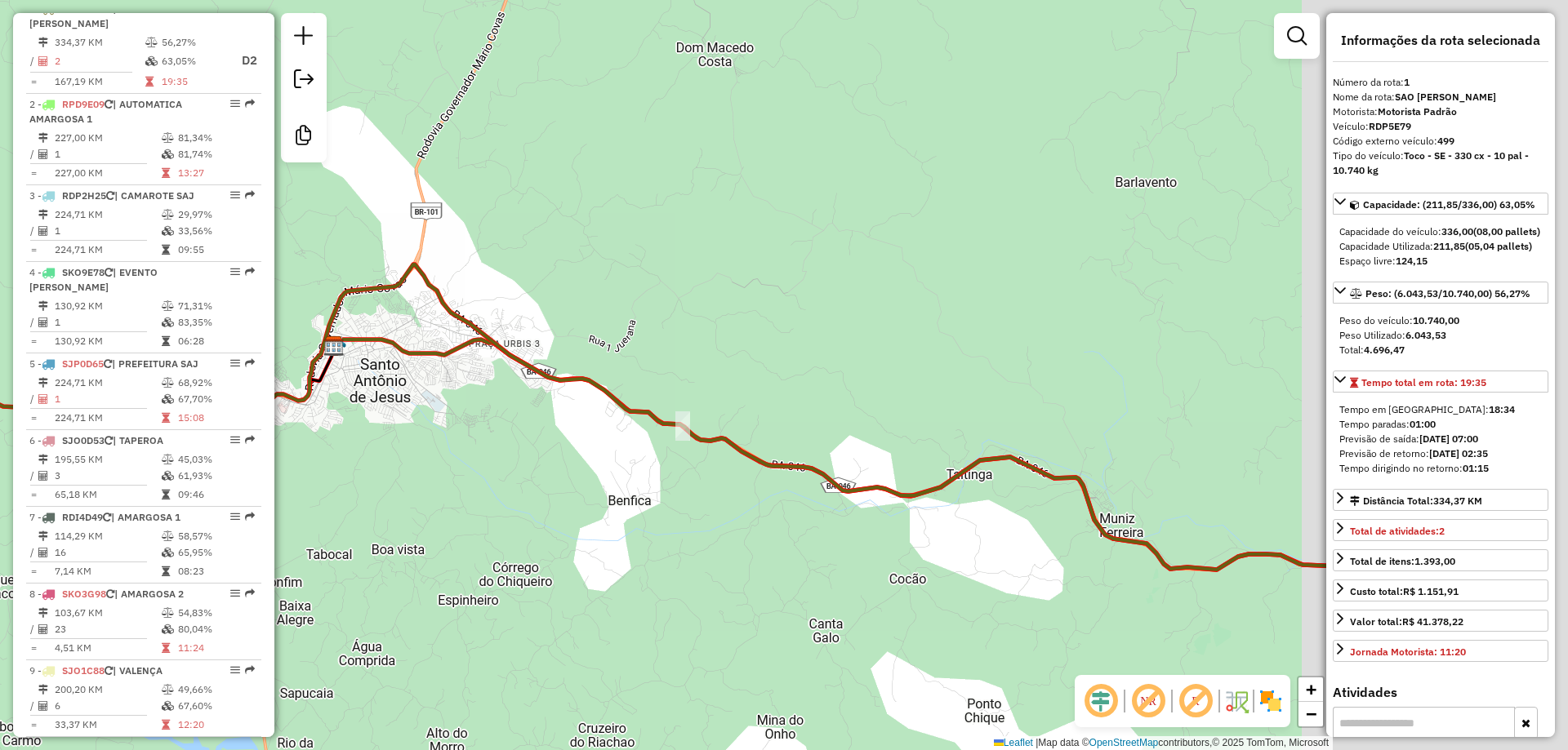
drag, startPoint x: 1055, startPoint y: 427, endPoint x: 468, endPoint y: 427, distance: 587.0
click at [468, 427] on div "Janela de atendimento Grade de atendimento Capacidade Transportadoras Veículos …" at bounding box center [784, 375] width 1568 height 750
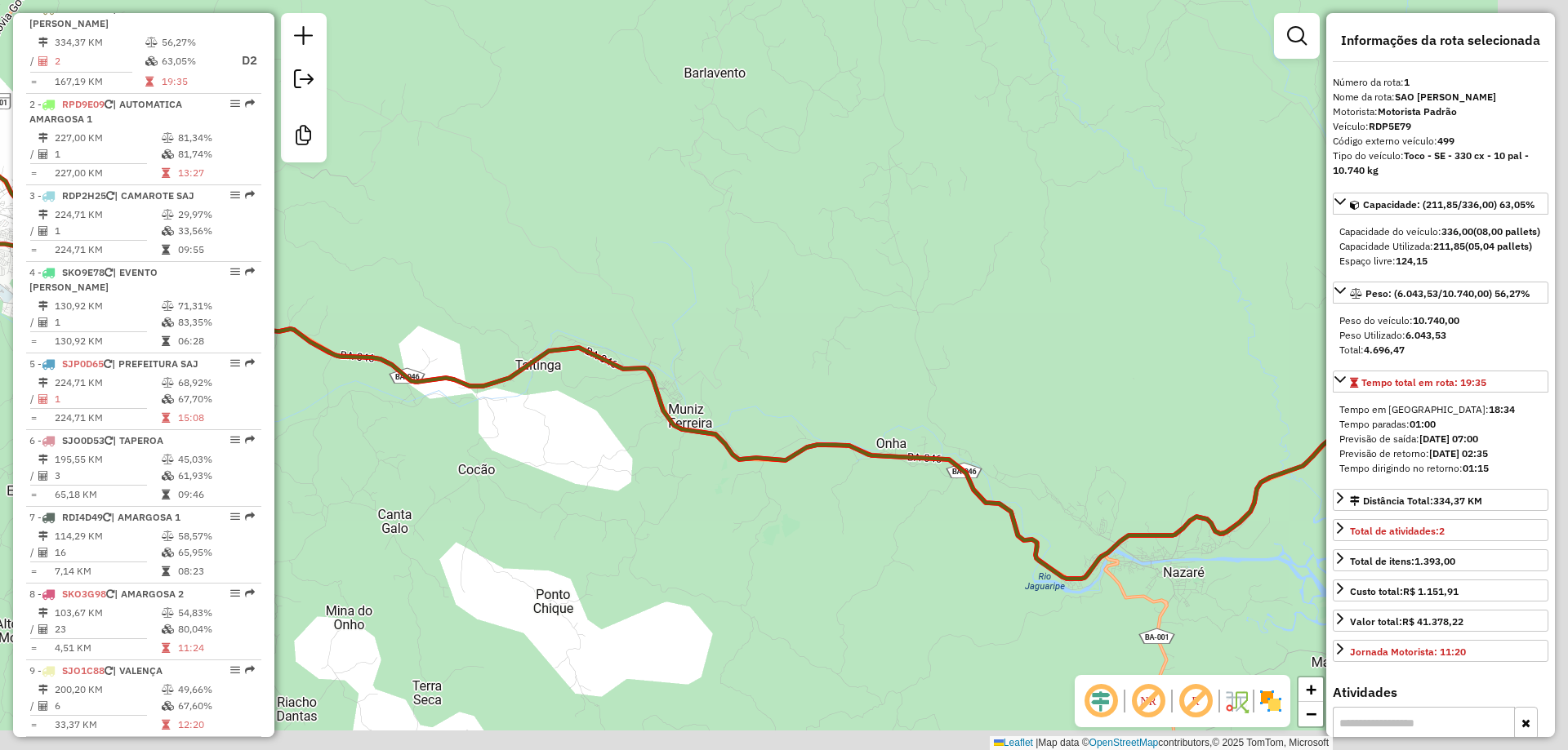
drag, startPoint x: 892, startPoint y: 493, endPoint x: 544, endPoint y: 305, distance: 395.5
click at [544, 305] on div "Janela de atendimento Grade de atendimento Capacidade Transportadoras Veículos …" at bounding box center [784, 375] width 1568 height 750
